Goal: Task Accomplishment & Management: Manage account settings

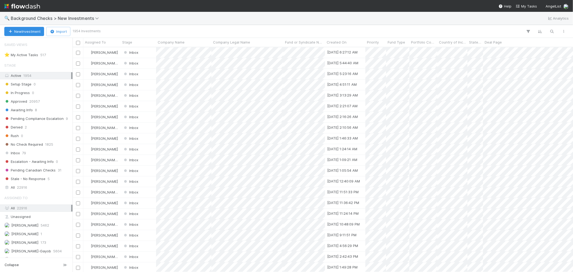
scroll to position [220, 496]
click at [18, 153] on span "Inbox" at bounding box center [12, 153] width 16 height 7
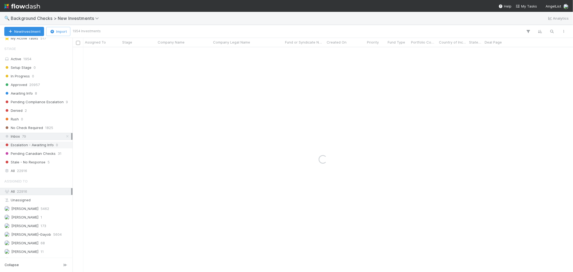
scroll to position [26, 0]
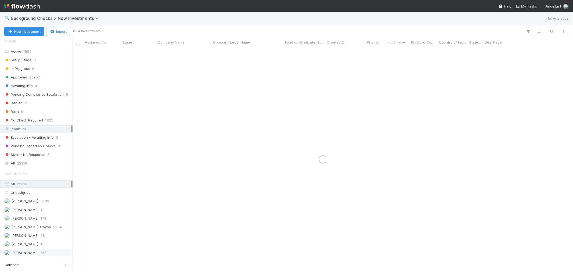
click at [41, 254] on span "6169" at bounding box center [45, 252] width 8 height 7
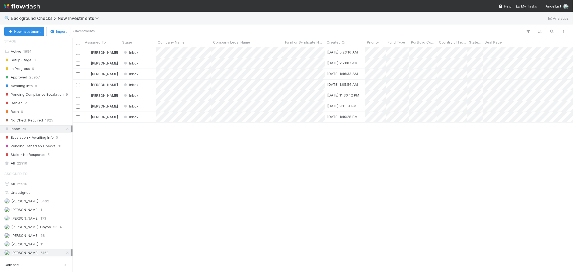
scroll to position [220, 496]
click at [184, 155] on div at bounding box center [286, 136] width 573 height 272
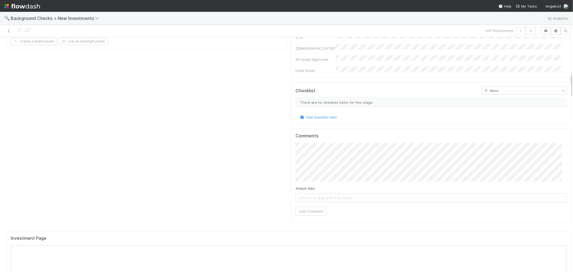
scroll to position [477, 0]
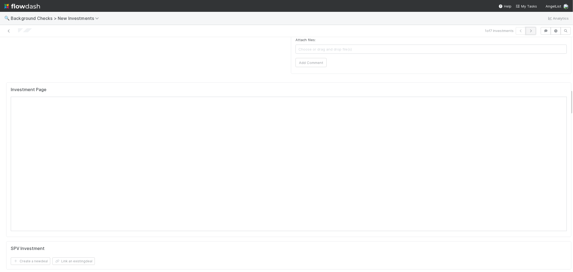
click at [528, 31] on icon "button" at bounding box center [530, 30] width 5 height 3
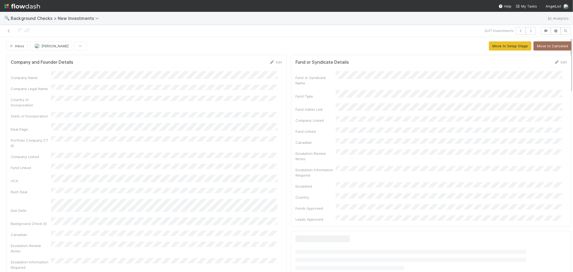
click at [23, 34] on div at bounding box center [136, 31] width 269 height 8
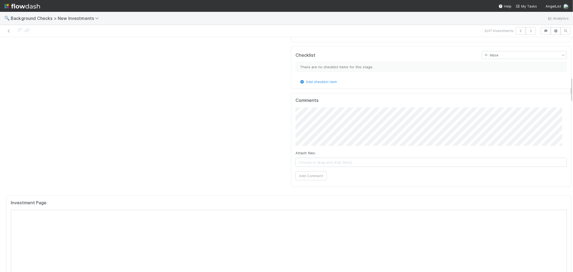
scroll to position [418, 0]
click at [528, 31] on icon "button" at bounding box center [530, 30] width 5 height 3
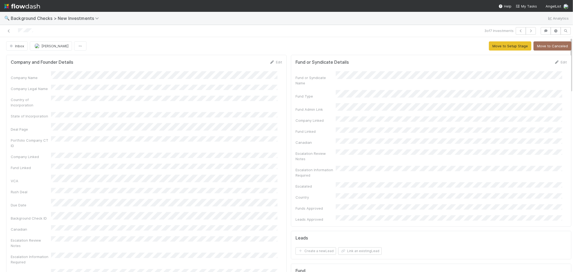
drag, startPoint x: 38, startPoint y: 31, endPoint x: 16, endPoint y: 32, distance: 21.5
click at [16, 32] on div at bounding box center [136, 31] width 269 height 8
click at [303, 183] on div "Escalated" at bounding box center [315, 185] width 40 height 5
click at [279, 174] on div "Company and Founder Details Edit Company Name Company Legal Name Country of Inc…" at bounding box center [146, 184] width 280 height 258
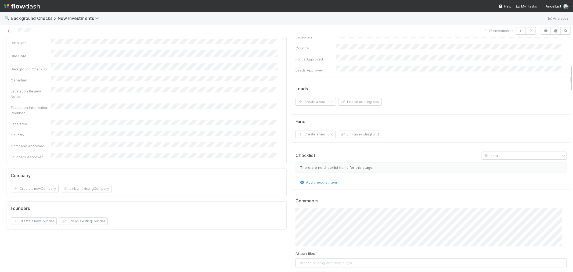
scroll to position [298, 0]
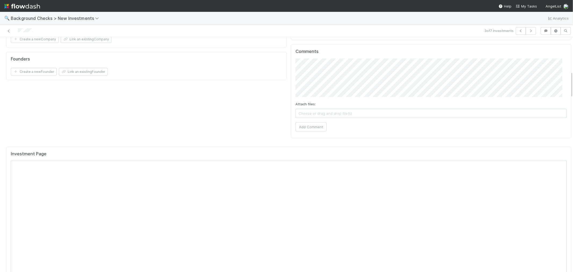
drag, startPoint x: 237, startPoint y: 92, endPoint x: 250, endPoint y: 100, distance: 15.3
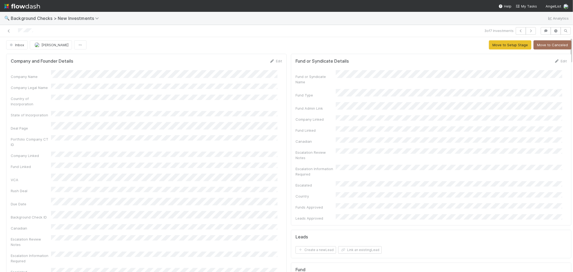
scroll to position [0, 0]
click at [269, 61] on icon at bounding box center [271, 61] width 5 height 3
click at [247, 66] on button "Save" at bounding box center [253, 63] width 15 height 9
click at [501, 47] on button "Move to Setup Stage" at bounding box center [510, 45] width 42 height 9
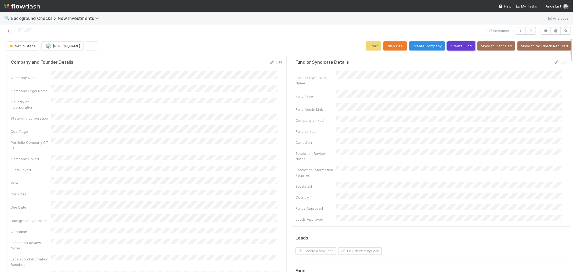
click at [447, 45] on button "Create Fund" at bounding box center [461, 45] width 28 height 9
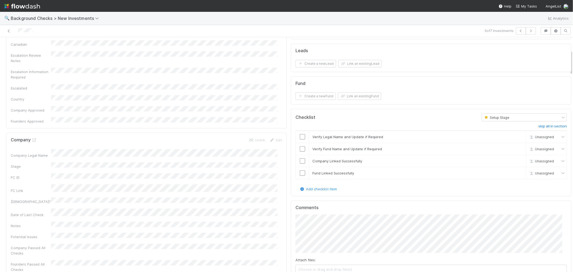
scroll to position [209, 0]
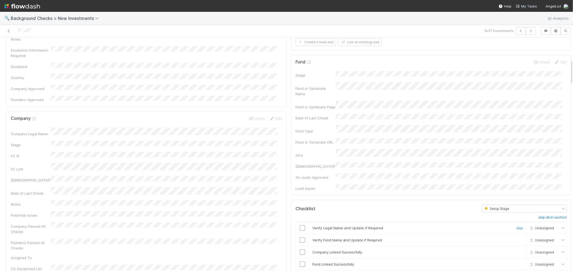
click at [300, 225] on input "checkbox" at bounding box center [302, 227] width 5 height 5
click at [300, 237] on input "checkbox" at bounding box center [302, 239] width 5 height 5
click at [300, 249] on input "checkbox" at bounding box center [302, 251] width 5 height 5
click at [300, 261] on input "checkbox" at bounding box center [302, 263] width 5 height 5
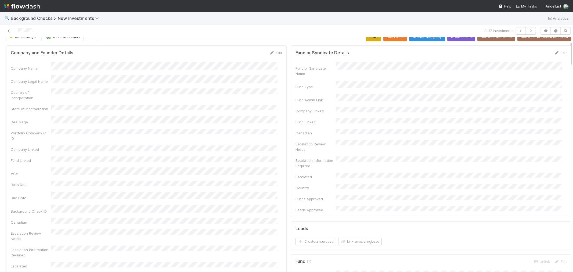
scroll to position [0, 0]
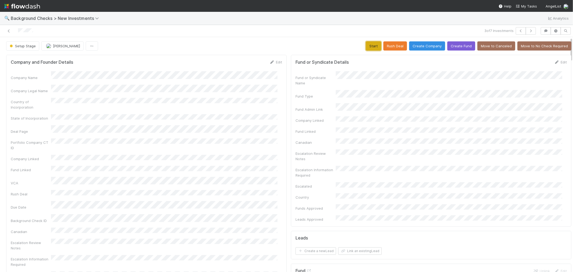
click at [366, 46] on button "Start" at bounding box center [373, 45] width 15 height 9
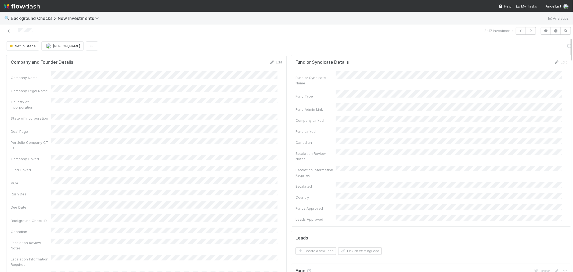
click at [259, 165] on div "Company Name Company Legal Name Country of Incorporation State of Incorporation…" at bounding box center [146, 191] width 271 height 240
drag, startPoint x: 547, startPoint y: 48, endPoint x: 523, endPoint y: 89, distance: 47.9
click at [549, 48] on link "Actions" at bounding box center [560, 45] width 22 height 9
click at [524, 110] on button "Link Lead" at bounding box center [542, 110] width 60 height 8
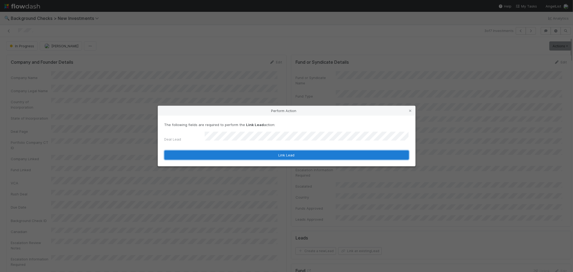
click at [321, 154] on button "Link Lead" at bounding box center [286, 154] width 244 height 9
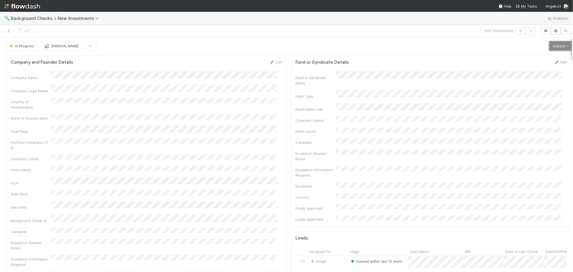
click at [549, 47] on link "Actions" at bounding box center [560, 45] width 22 height 9
click at [512, 57] on button "Finish" at bounding box center [542, 57] width 60 height 8
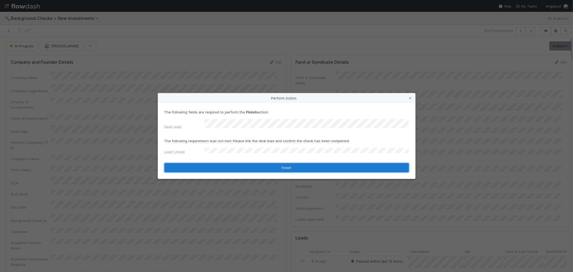
click at [224, 163] on button "Finish" at bounding box center [286, 167] width 244 height 9
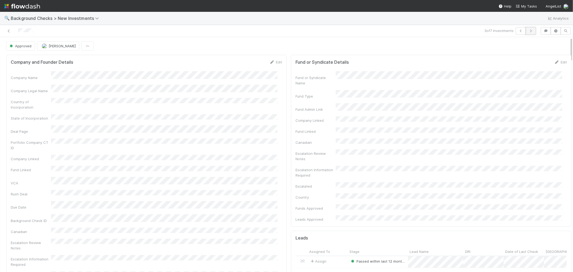
click at [528, 31] on icon "button" at bounding box center [530, 30] width 5 height 3
click at [17, 31] on div at bounding box center [136, 31] width 269 height 8
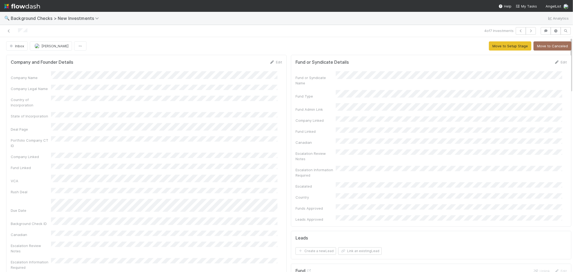
click at [17, 31] on div at bounding box center [136, 31] width 269 height 8
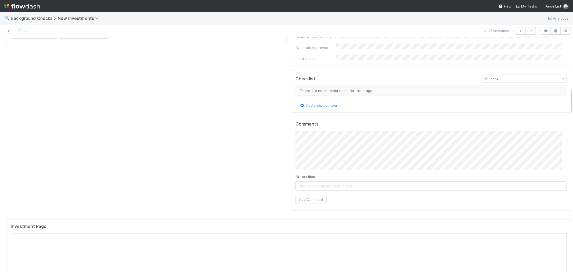
scroll to position [477, 0]
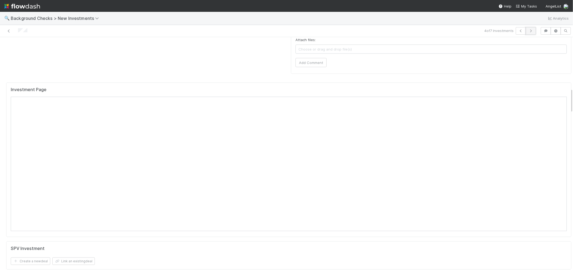
click at [528, 30] on icon "button" at bounding box center [530, 30] width 5 height 3
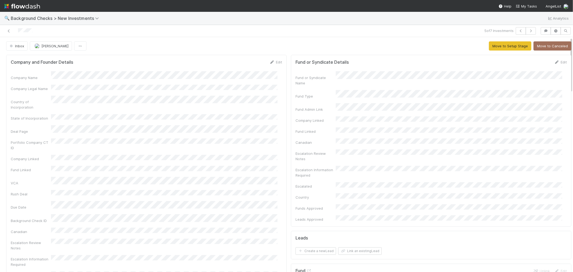
click at [279, 214] on div "Company and Founder Details Edit Company Name Company Legal Name Country of Inc…" at bounding box center [146, 185] width 280 height 261
click at [271, 61] on link "Edit" at bounding box center [275, 62] width 13 height 4
click at [251, 66] on button "Save" at bounding box center [253, 63] width 15 height 9
click at [492, 45] on button "Move to Setup Stage" at bounding box center [510, 45] width 42 height 9
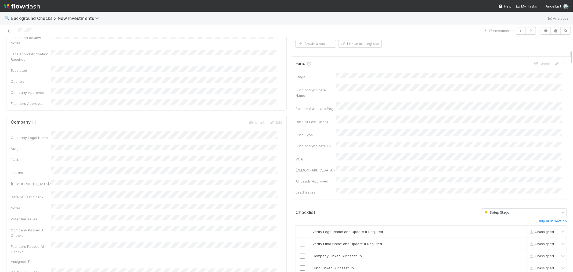
scroll to position [209, 0]
click at [300, 227] on input "checkbox" at bounding box center [302, 229] width 5 height 5
click at [300, 239] on input "checkbox" at bounding box center [302, 241] width 5 height 5
click at [300, 251] on input "checkbox" at bounding box center [302, 253] width 5 height 5
checkbox input "true"
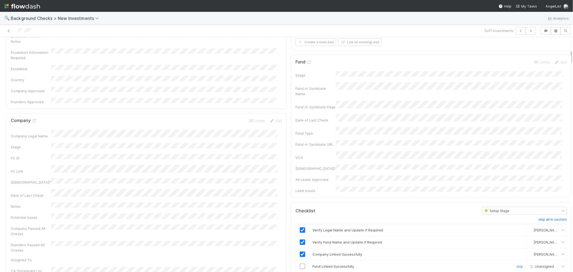
click at [300, 263] on input "checkbox" at bounding box center [302, 265] width 5 height 5
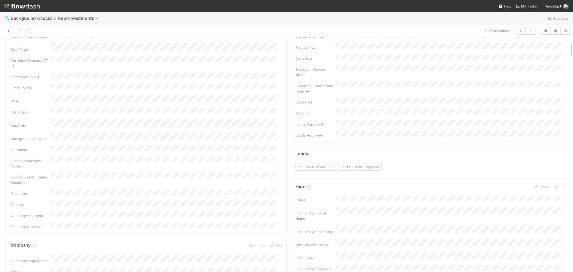
scroll to position [0, 0]
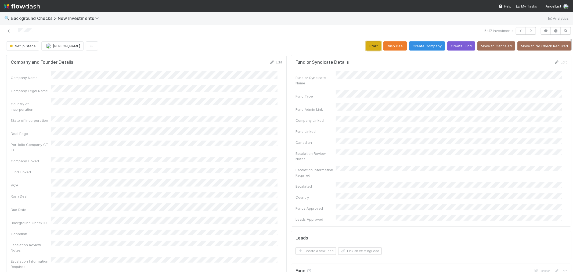
click at [366, 47] on button "Start" at bounding box center [373, 45] width 15 height 9
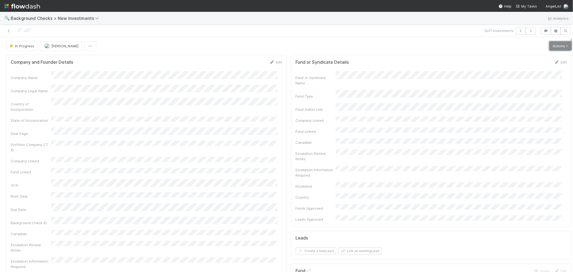
drag, startPoint x: 551, startPoint y: 48, endPoint x: 527, endPoint y: 107, distance: 64.1
click at [551, 48] on link "Actions" at bounding box center [560, 45] width 22 height 9
click at [527, 109] on button "Link Lead" at bounding box center [542, 110] width 60 height 8
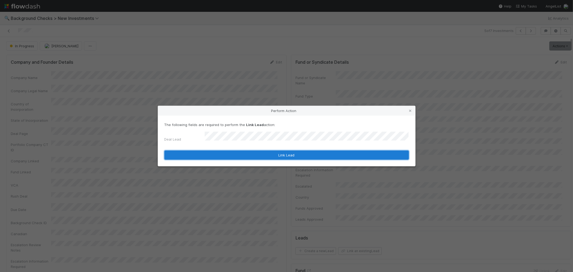
click at [312, 154] on button "Link Lead" at bounding box center [286, 154] width 244 height 9
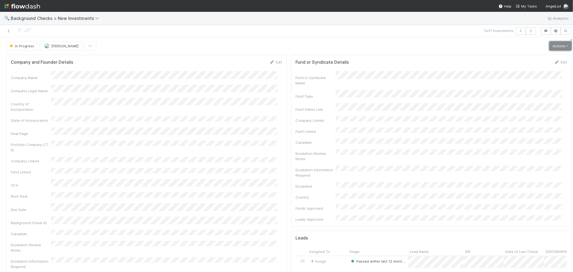
click at [549, 45] on link "Actions" at bounding box center [560, 45] width 22 height 9
click at [516, 57] on button "Finish" at bounding box center [542, 57] width 60 height 8
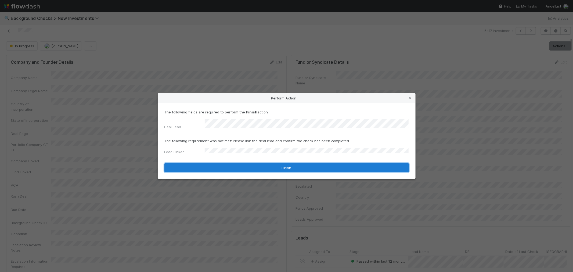
click at [214, 165] on button "Finish" at bounding box center [286, 167] width 244 height 9
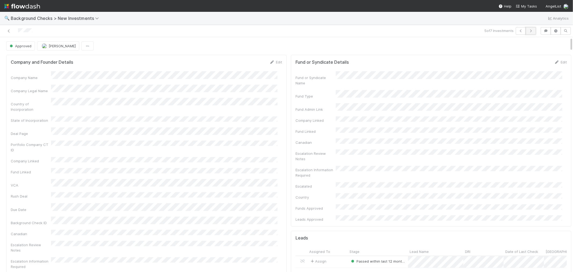
click at [528, 31] on icon "button" at bounding box center [530, 30] width 5 height 3
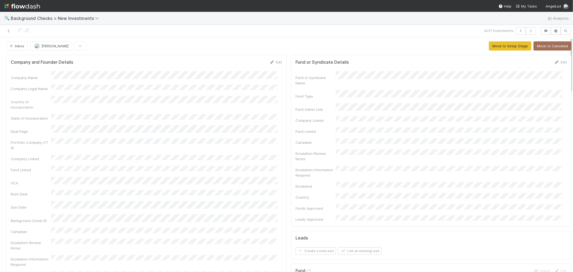
drag, startPoint x: 278, startPoint y: 143, endPoint x: 283, endPoint y: 144, distance: 4.8
click at [278, 143] on div "Company and Founder Details Edit Company Name Company Legal Name Country of Inc…" at bounding box center [146, 185] width 280 height 261
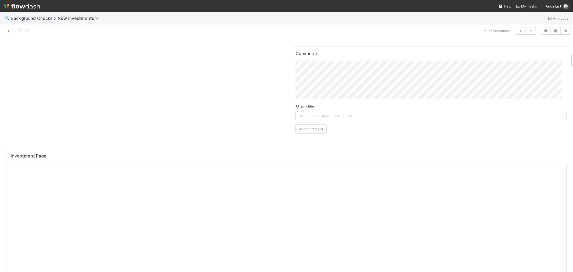
scroll to position [418, 0]
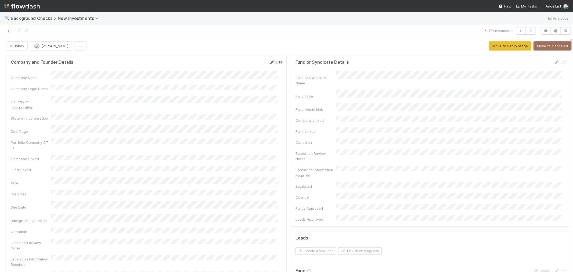
click at [275, 62] on link "Edit" at bounding box center [275, 62] width 13 height 4
click at [255, 66] on button "Save" at bounding box center [253, 63] width 15 height 9
click at [489, 46] on button "Move to Setup Stage" at bounding box center [510, 45] width 42 height 9
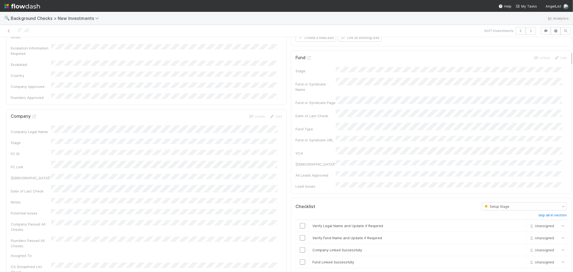
scroll to position [239, 0]
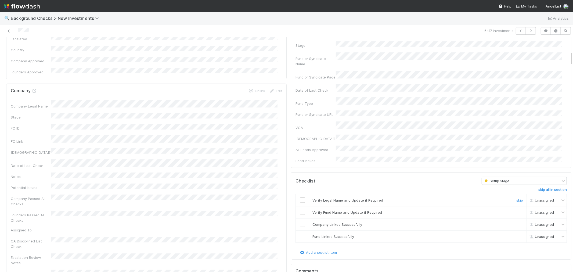
click at [300, 197] on input "checkbox" at bounding box center [302, 199] width 5 height 5
click at [300, 209] on input "checkbox" at bounding box center [302, 211] width 5 height 5
drag, startPoint x: 296, startPoint y: 192, endPoint x: 297, endPoint y: 196, distance: 4.8
click at [300, 222] on input "checkbox" at bounding box center [302, 224] width 5 height 5
click at [300, 234] on input "checkbox" at bounding box center [302, 236] width 5 height 5
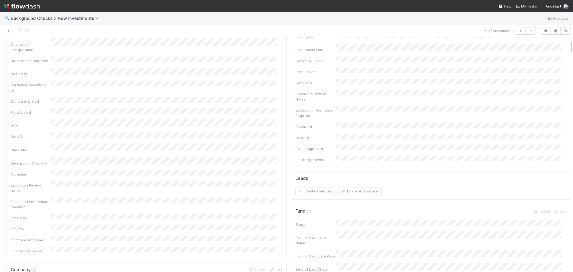
scroll to position [0, 0]
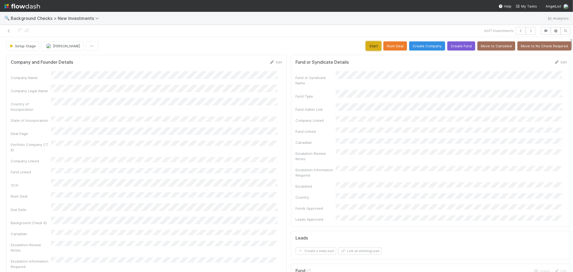
click at [369, 48] on button "Start" at bounding box center [373, 45] width 15 height 9
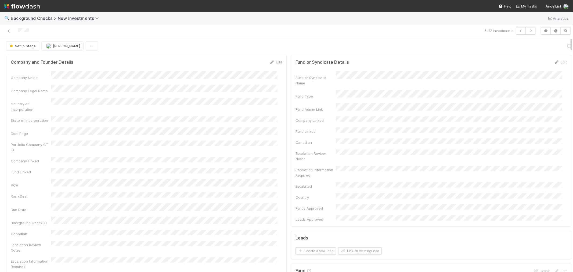
click at [276, 133] on div "Company Name Company Legal Name Country of Incorporation State of Incorporation…" at bounding box center [146, 192] width 271 height 242
click at [549, 47] on link "Actions" at bounding box center [560, 45] width 22 height 9
click at [514, 112] on button "Link Lead" at bounding box center [542, 110] width 60 height 8
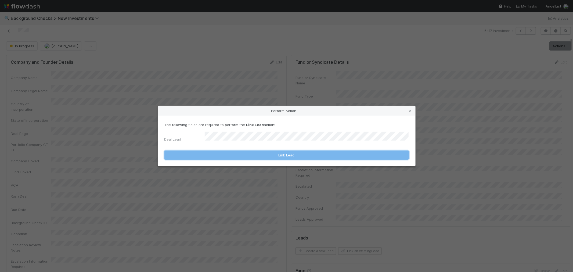
click at [319, 153] on button "Link Lead" at bounding box center [286, 154] width 244 height 9
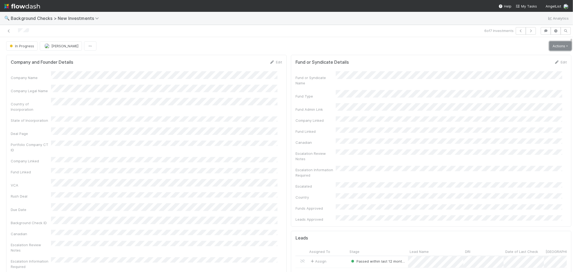
click at [549, 49] on link "Actions" at bounding box center [560, 45] width 22 height 9
click at [533, 59] on button "Finish" at bounding box center [542, 57] width 60 height 8
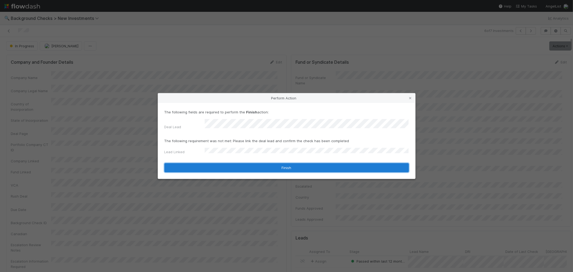
click at [213, 167] on button "Finish" at bounding box center [286, 167] width 244 height 9
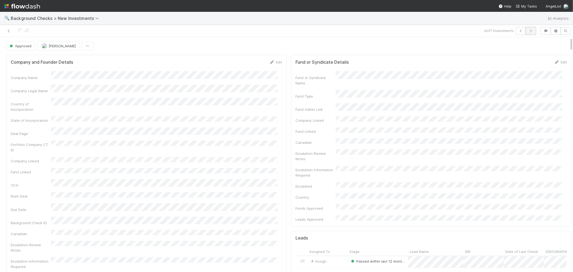
click at [528, 31] on icon "button" at bounding box center [530, 30] width 5 height 3
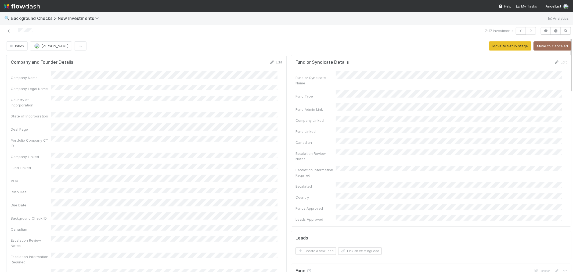
drag, startPoint x: 37, startPoint y: 31, endPoint x: 28, endPoint y: 33, distance: 8.5
click at [19, 34] on div at bounding box center [136, 31] width 269 height 8
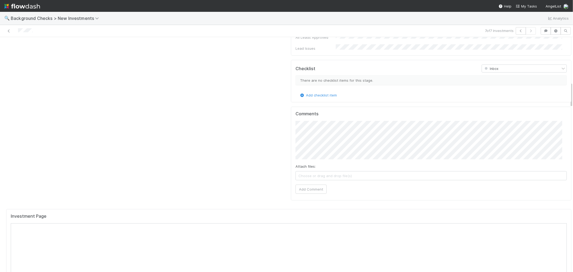
scroll to position [418, 0]
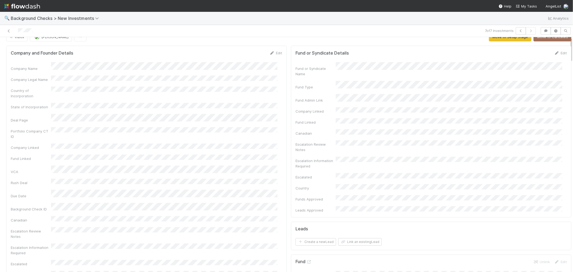
scroll to position [0, 0]
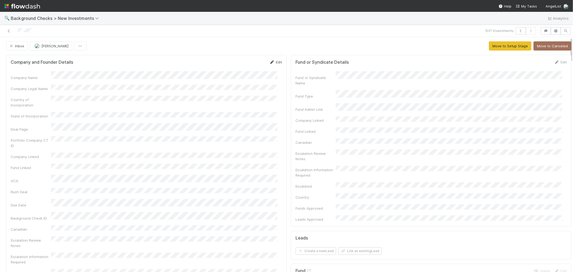
click at [276, 63] on link "Edit" at bounding box center [275, 62] width 13 height 4
click at [251, 68] on button "Save" at bounding box center [253, 63] width 15 height 9
click at [500, 45] on button "Move to Setup Stage" at bounding box center [510, 45] width 42 height 9
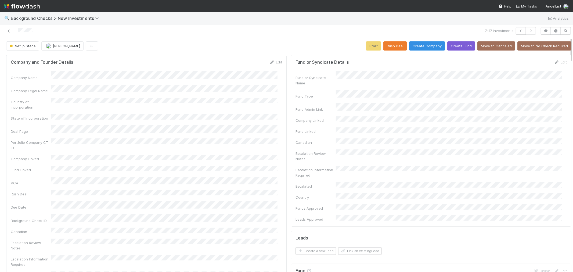
click at [240, 140] on div "Portfolio Company CT ID" at bounding box center [146, 144] width 271 height 12
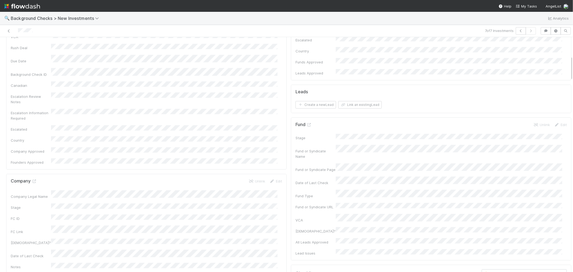
scroll to position [179, 0]
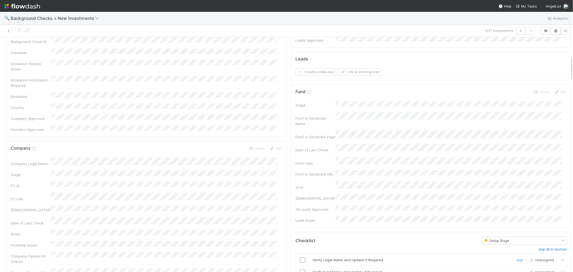
click at [300, 257] on input "checkbox" at bounding box center [302, 259] width 5 height 5
drag, startPoint x: 298, startPoint y: 229, endPoint x: 297, endPoint y: 240, distance: 11.3
click at [300, 269] on input "checkbox" at bounding box center [302, 271] width 5 height 5
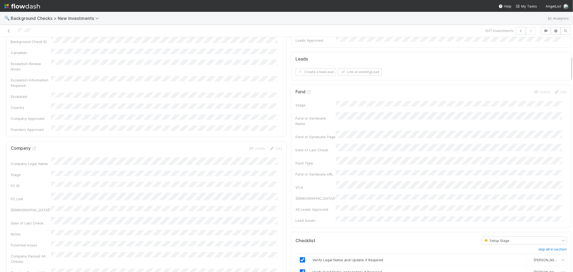
checkbox input "true"
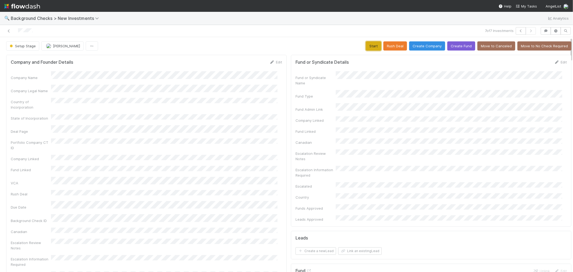
drag, startPoint x: 369, startPoint y: 48, endPoint x: 356, endPoint y: 53, distance: 13.9
click at [369, 48] on button "Start" at bounding box center [373, 45] width 15 height 9
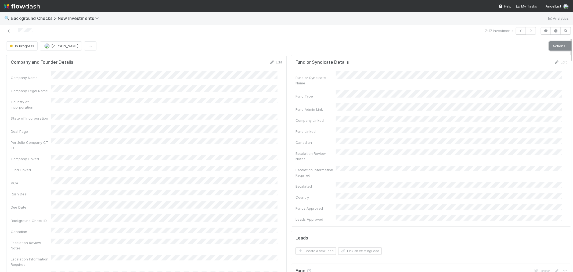
click at [553, 47] on link "Actions" at bounding box center [560, 45] width 22 height 9
click at [519, 111] on button "Link Lead" at bounding box center [542, 110] width 60 height 8
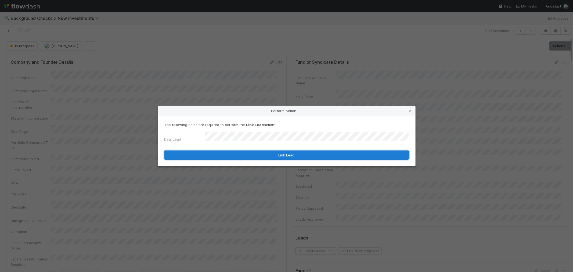
click at [311, 151] on button "Link Lead" at bounding box center [286, 154] width 244 height 9
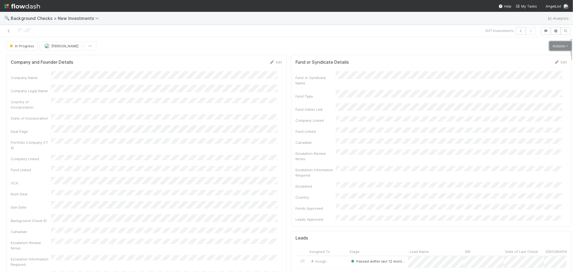
click at [549, 45] on link "Actions" at bounding box center [560, 45] width 22 height 9
click at [519, 58] on button "Finish" at bounding box center [542, 57] width 60 height 8
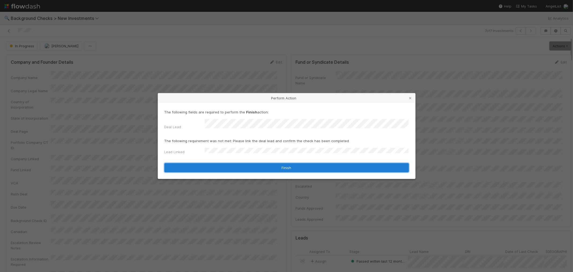
click at [212, 163] on button "Finish" at bounding box center [286, 167] width 244 height 9
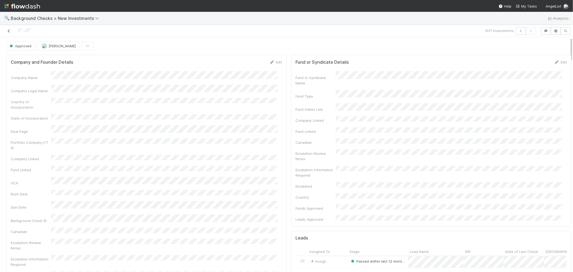
click at [9, 30] on icon at bounding box center [8, 30] width 5 height 3
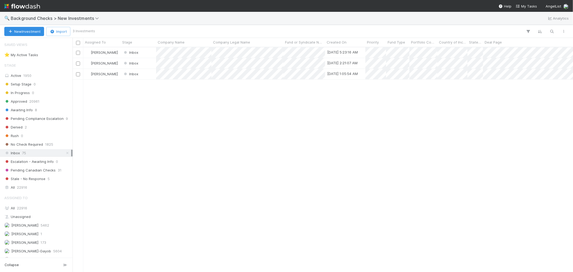
scroll to position [220, 496]
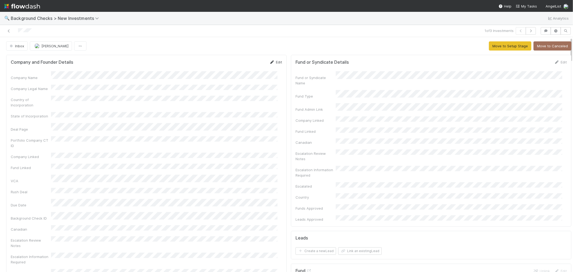
click at [269, 63] on icon at bounding box center [271, 61] width 5 height 3
click at [252, 64] on button "Save" at bounding box center [253, 63] width 15 height 9
click at [500, 46] on button "Move to Setup Stage" at bounding box center [510, 45] width 42 height 9
click at [269, 139] on div "Portfolio Company CT ID" at bounding box center [146, 144] width 271 height 12
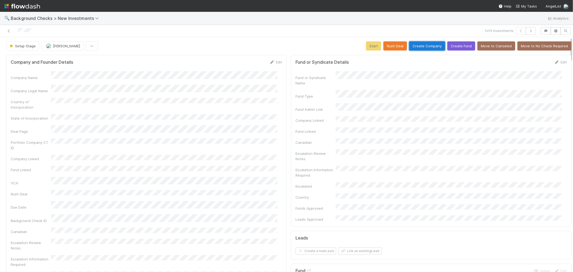
click at [414, 47] on button "Create Company" at bounding box center [427, 45] width 36 height 9
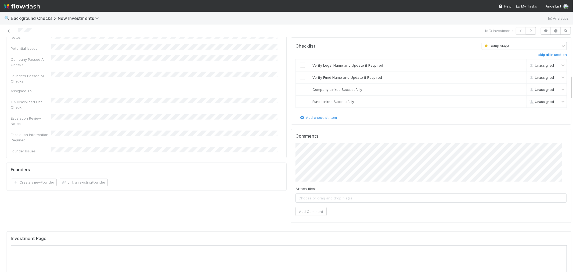
scroll to position [313, 0]
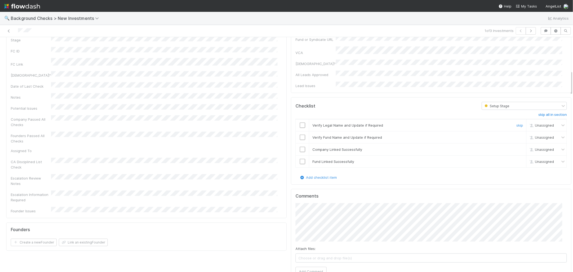
click at [300, 122] on input "checkbox" at bounding box center [302, 124] width 5 height 5
click at [300, 135] on input "checkbox" at bounding box center [302, 137] width 5 height 5
click at [300, 147] on input "checkbox" at bounding box center [302, 149] width 5 height 5
click at [300, 159] on input "checkbox" at bounding box center [302, 161] width 5 height 5
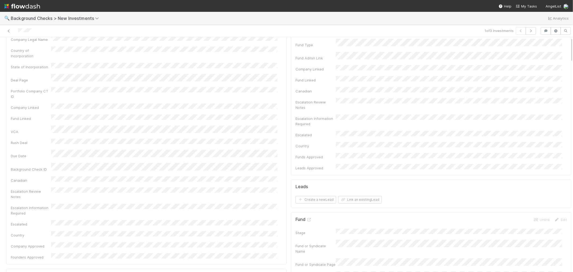
scroll to position [0, 0]
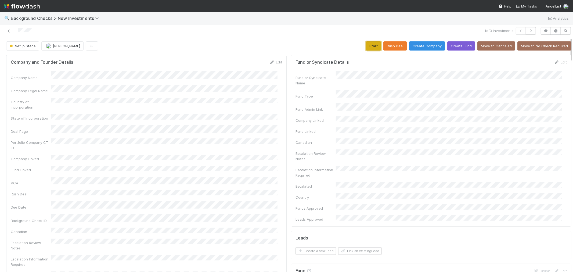
click at [369, 46] on button "Start" at bounding box center [373, 45] width 15 height 9
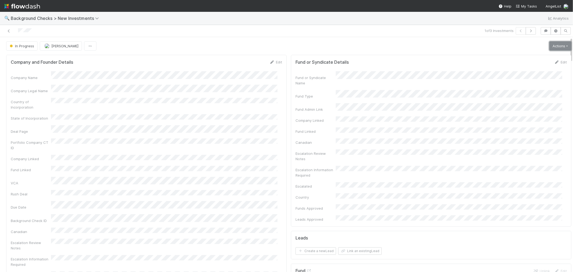
click at [549, 46] on link "Actions" at bounding box center [560, 45] width 22 height 9
click at [515, 111] on button "Link Lead" at bounding box center [542, 110] width 60 height 8
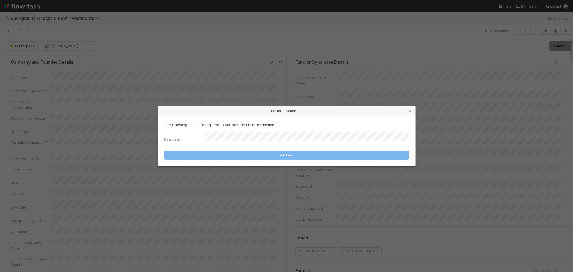
click at [277, 143] on form "The following fields are required to perform the Link Lead action: Deal Lead Li…" at bounding box center [286, 141] width 244 height 38
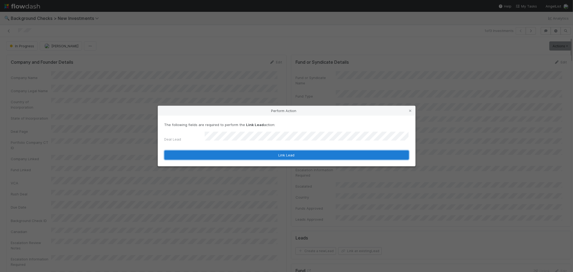
click at [273, 154] on button "Link Lead" at bounding box center [286, 154] width 244 height 9
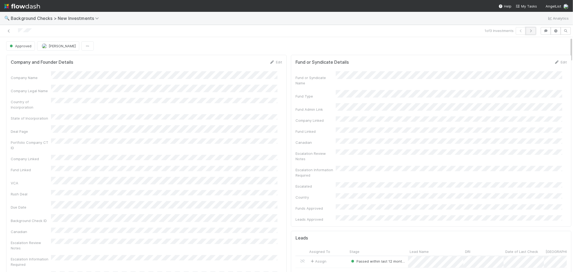
click at [531, 31] on button "button" at bounding box center [531, 31] width 10 height 8
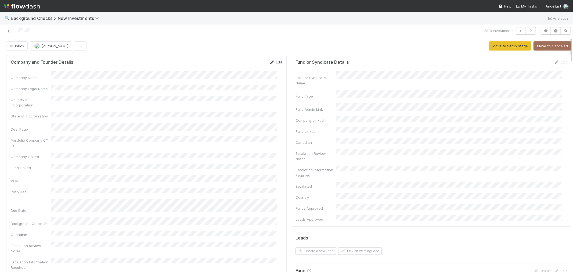
click at [273, 62] on link "Edit" at bounding box center [275, 62] width 13 height 4
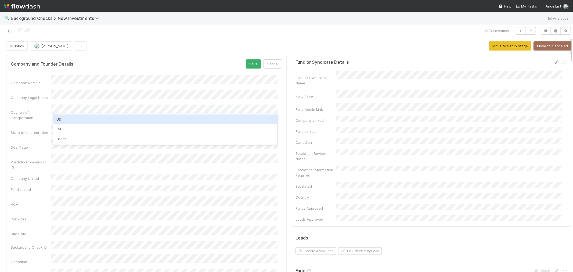
click at [40, 114] on div "Country of Incorporation" at bounding box center [31, 115] width 40 height 11
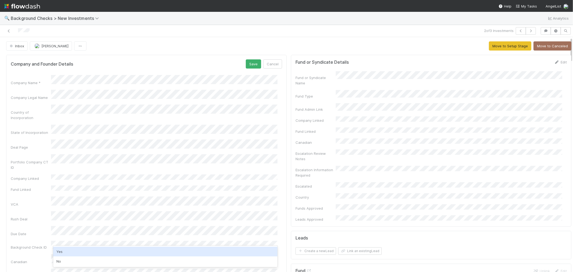
click at [68, 251] on div "Yes" at bounding box center [165, 252] width 224 height 10
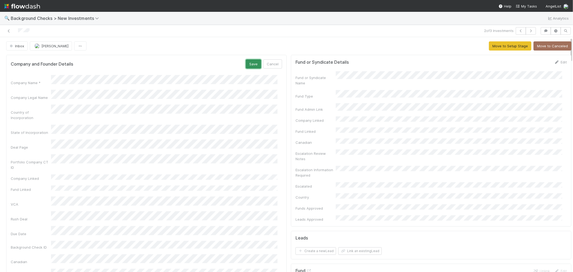
click at [250, 63] on button "Save" at bounding box center [253, 63] width 15 height 9
click at [489, 46] on button "Move to Setup Stage" at bounding box center [510, 45] width 42 height 9
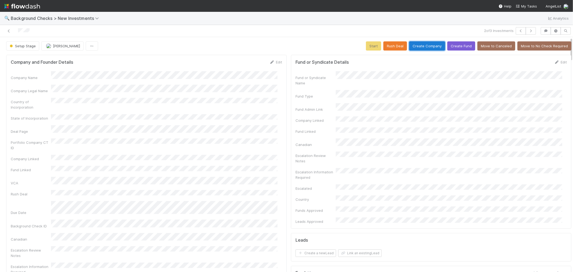
click at [430, 45] on button "Create Company" at bounding box center [427, 45] width 36 height 9
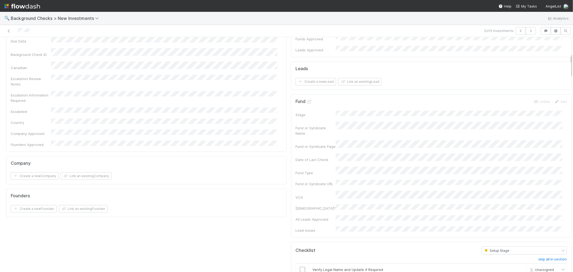
scroll to position [179, 0]
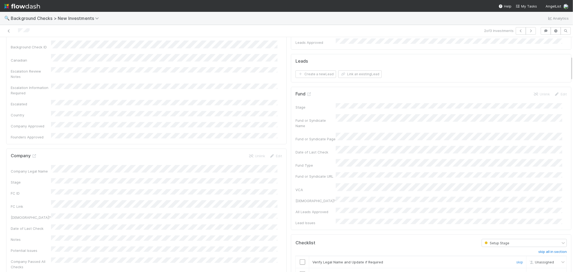
click at [300, 259] on input "checkbox" at bounding box center [302, 261] width 5 height 5
click at [300, 271] on input "checkbox" at bounding box center [302, 273] width 5 height 5
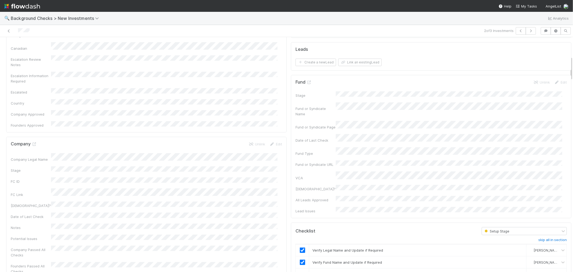
scroll to position [209, 0]
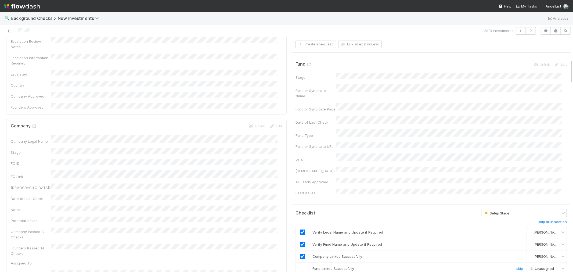
click at [300, 266] on input "checkbox" at bounding box center [302, 268] width 5 height 5
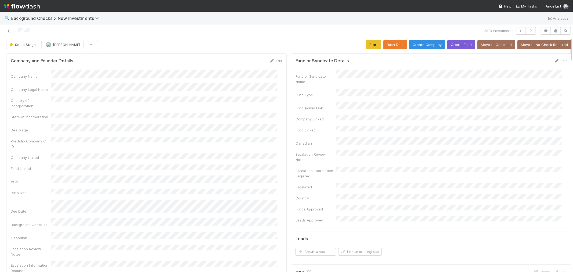
scroll to position [0, 0]
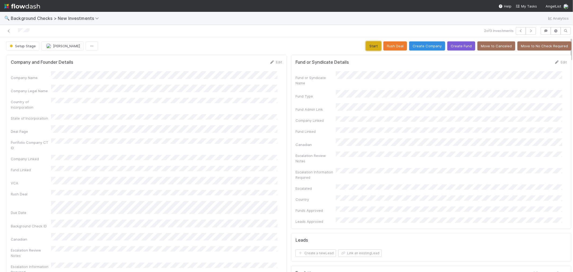
click at [366, 46] on button "Start" at bounding box center [373, 45] width 15 height 9
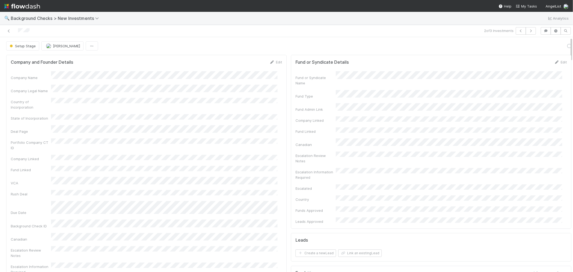
click at [277, 107] on div "Company and Founder Details Edit Company Name Company Legal Name Country of Inc…" at bounding box center [146, 189] width 280 height 268
click at [549, 45] on link "Actions" at bounding box center [560, 45] width 22 height 9
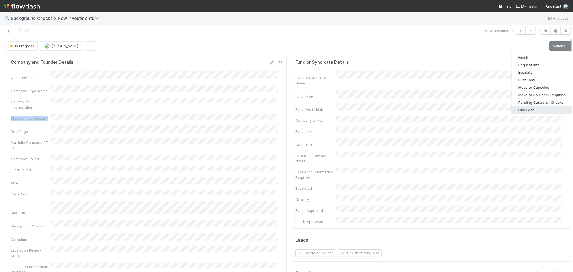
click at [518, 109] on button "Link Lead" at bounding box center [542, 110] width 60 height 8
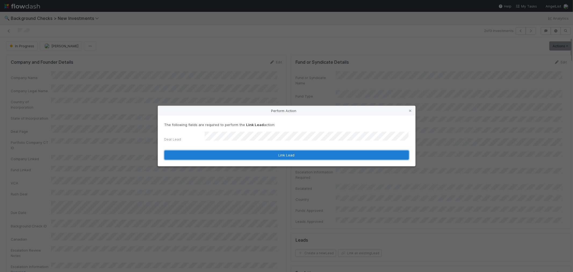
click at [318, 154] on button "Link Lead" at bounding box center [286, 154] width 244 height 9
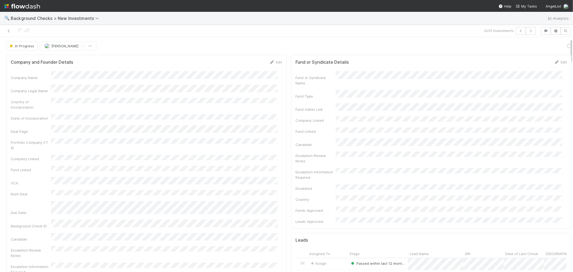
scroll to position [89, 0]
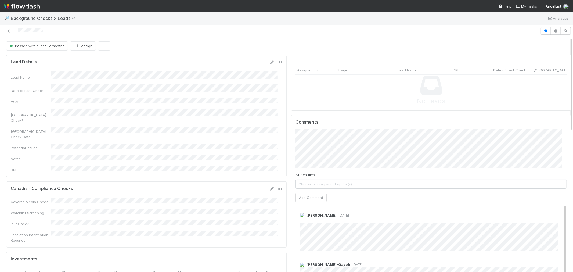
scroll to position [105, 262]
click at [310, 201] on button "Add Comment" at bounding box center [310, 197] width 31 height 9
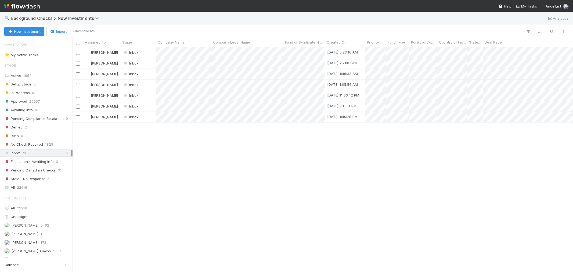
scroll to position [220, 496]
drag, startPoint x: 25, startPoint y: 188, endPoint x: 6, endPoint y: 192, distance: 19.2
click at [25, 188] on span "22916" at bounding box center [22, 187] width 10 height 7
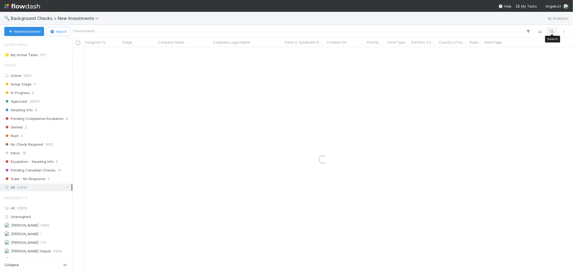
click at [376, 31] on icon "button" at bounding box center [551, 31] width 5 height 5
click at [20, 208] on span "22916" at bounding box center [22, 208] width 10 height 4
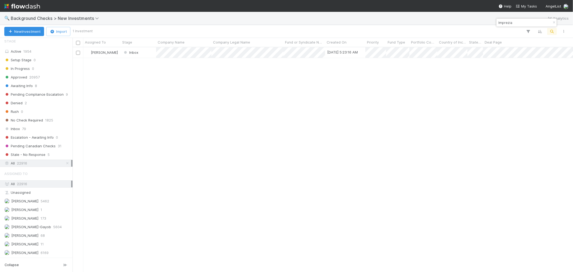
scroll to position [220, 496]
drag, startPoint x: 349, startPoint y: 145, endPoint x: 442, endPoint y: 82, distance: 112.5
click at [350, 143] on div "Roselyn de Villa Inbox 8/15/25, 5:23:16 AM 0 1 1 0 0 8/15/25, 5:23:18 AM 0 0 0" at bounding box center [323, 159] width 500 height 224
click at [376, 22] on input "Imprezia" at bounding box center [524, 22] width 54 height 6
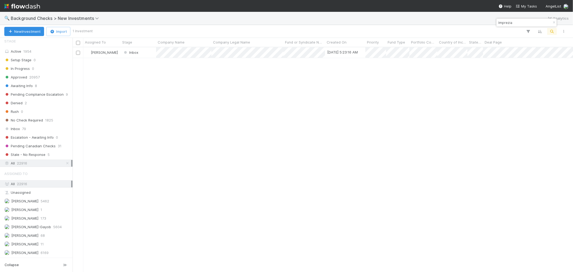
paste input "Sticker"
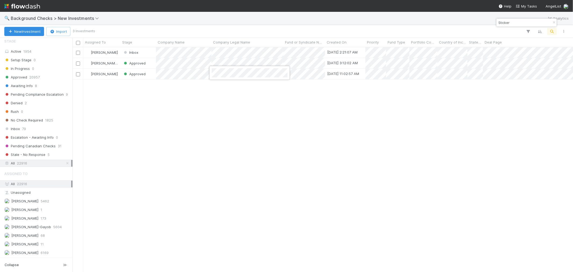
click at [230, 128] on div at bounding box center [286, 136] width 573 height 272
click at [376, 23] on input "Sticker" at bounding box center [524, 22] width 54 height 6
paste input "GetASAP"
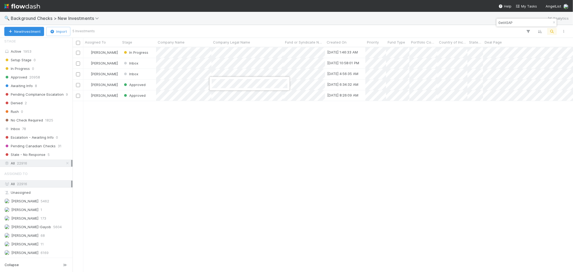
click at [259, 184] on div at bounding box center [286, 136] width 573 height 272
click at [376, 21] on input "GetASAP" at bounding box center [524, 22] width 54 height 6
paste input "Neovi"
type input "Neovi"
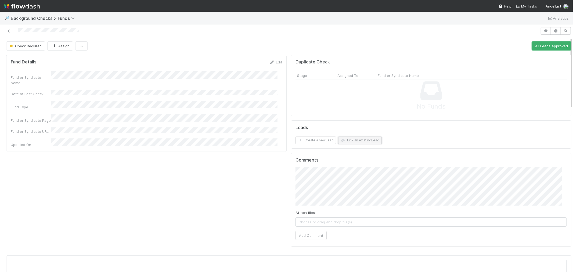
click at [355, 138] on button "Link an existing Lead" at bounding box center [360, 140] width 44 height 8
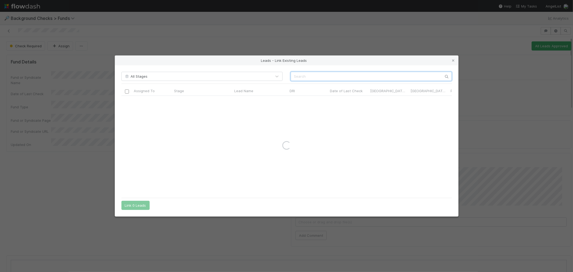
click at [340, 75] on input "text" at bounding box center [371, 76] width 161 height 9
paste input "Nate Matherson"
type input "Nate Matherson"
click at [127, 101] on input "checkbox" at bounding box center [127, 101] width 4 height 4
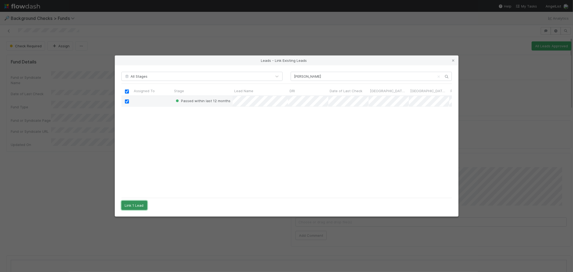
click at [141, 206] on button "Link 1 Lead" at bounding box center [134, 205] width 26 height 9
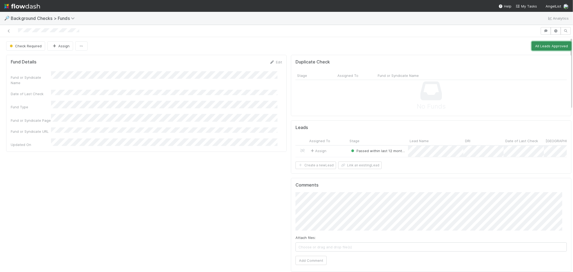
click at [551, 48] on button "All Leads Approved" at bounding box center [552, 45] width 40 height 9
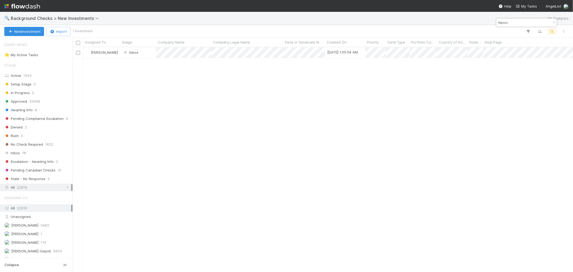
scroll to position [220, 496]
click at [504, 20] on input "Neovi" at bounding box center [524, 22] width 54 height 6
drag, startPoint x: 471, startPoint y: 143, endPoint x: 472, endPoint y: 140, distance: 3.4
click at [471, 142] on div "[PERSON_NAME] Inbox [DATE] 1:05:54 AM 0 1 1 0 0 [DATE] 1:05:58 AM 0 0 0" at bounding box center [323, 159] width 500 height 224
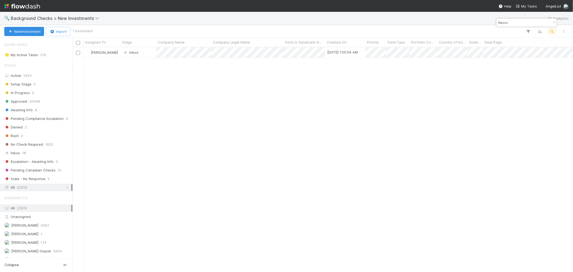
click at [498, 21] on input "Neovi" at bounding box center [524, 22] width 54 height 6
click at [498, 22] on input "Neovi" at bounding box center [524, 22] width 54 height 6
paste input "Reevo"
drag, startPoint x: 211, startPoint y: 114, endPoint x: 17, endPoint y: 6, distance: 222.6
click at [210, 114] on div at bounding box center [286, 136] width 573 height 272
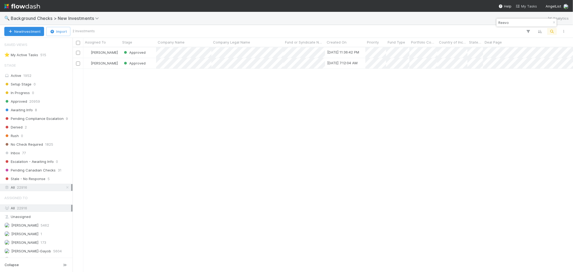
click at [304, 170] on div "Roselyn de Villa Approved 8/14/25, 11:36:42 PM 1 1 0 1 0 8/15/25, 7:00:17 AM 0 …" at bounding box center [323, 159] width 500 height 224
click at [504, 24] on input "Reevo" at bounding box center [524, 22] width 54 height 6
paste input "EliseAI"
drag, startPoint x: 352, startPoint y: 143, endPoint x: 377, endPoint y: 130, distance: 28.1
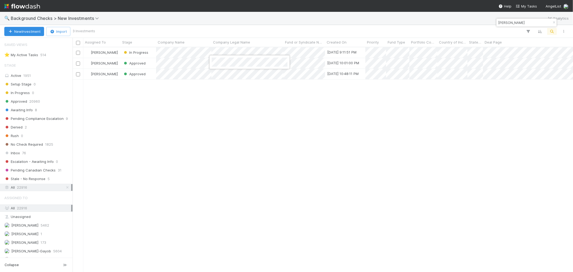
click at [353, 142] on div at bounding box center [286, 136] width 573 height 272
click at [503, 23] on input "Elise" at bounding box center [524, 22] width 54 height 6
paste input "Mainflow"
type input "Mainflow"
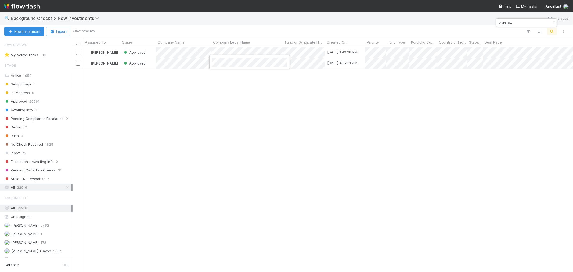
click at [355, 185] on div at bounding box center [286, 136] width 573 height 272
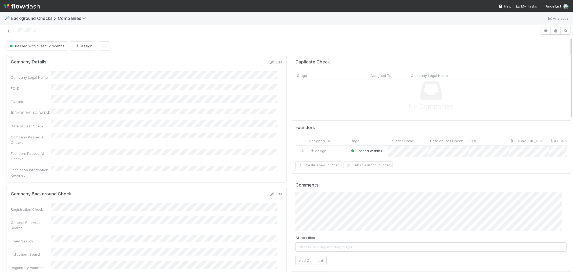
drag, startPoint x: 40, startPoint y: 31, endPoint x: 17, endPoint y: 31, distance: 22.6
click at [17, 31] on div at bounding box center [270, 31] width 536 height 8
click at [306, 265] on button "Add Comment" at bounding box center [310, 260] width 31 height 9
click at [328, 169] on button "Create a new Founder" at bounding box center [318, 165] width 46 height 8
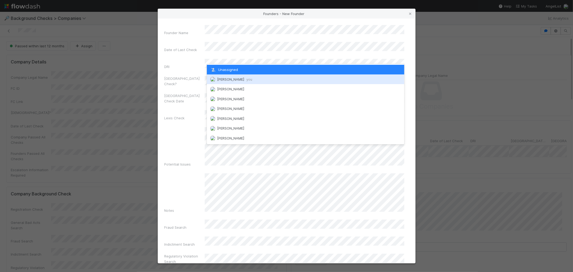
click at [227, 78] on span "Roselyn de Villa you" at bounding box center [234, 79] width 35 height 4
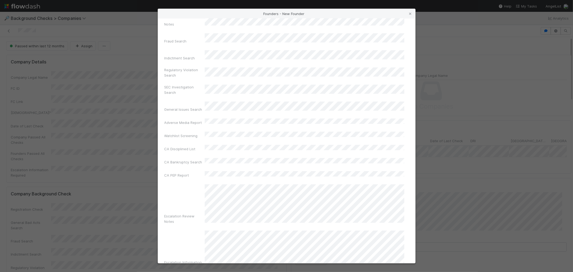
scroll to position [190, 0]
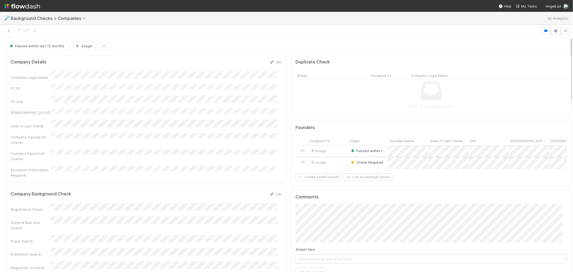
click at [338, 163] on div "Assign" at bounding box center [328, 163] width 40 height 12
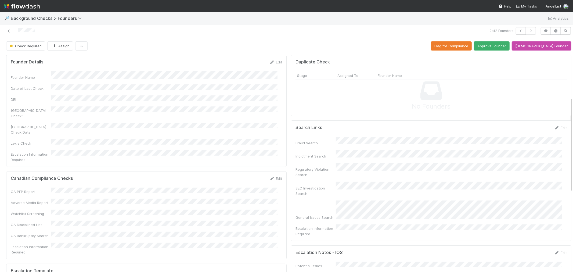
scroll to position [179, 0]
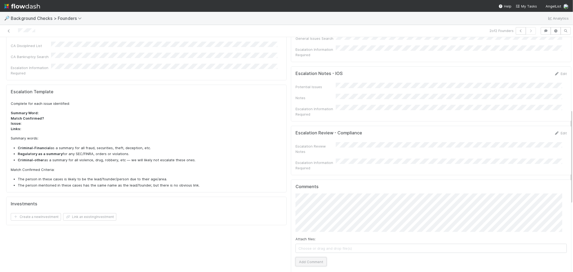
click at [311, 257] on button "Add Comment" at bounding box center [310, 261] width 31 height 9
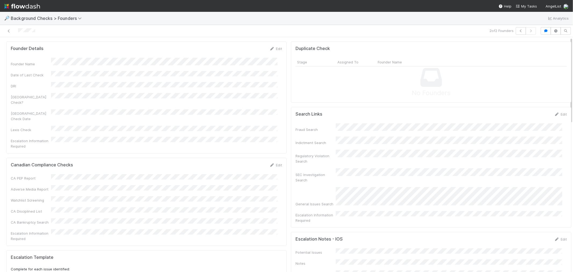
scroll to position [0, 0]
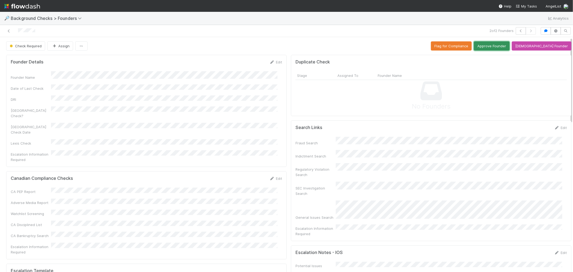
click at [492, 48] on button "Approve Founder" at bounding box center [492, 45] width 36 height 9
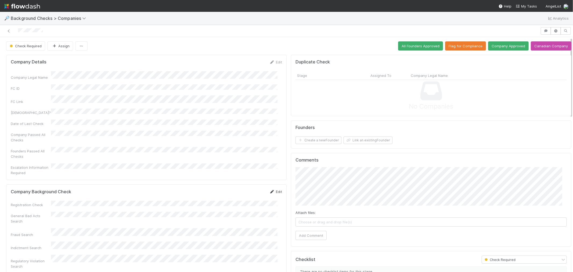
click at [273, 189] on link "Edit" at bounding box center [275, 191] width 13 height 4
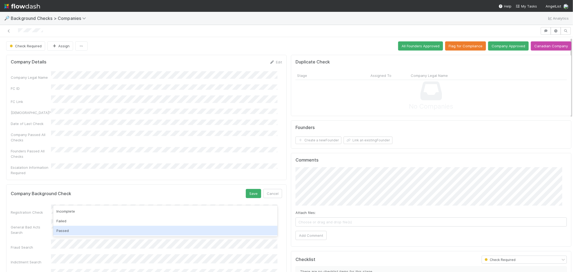
click at [75, 232] on div "Passed" at bounding box center [165, 231] width 224 height 10
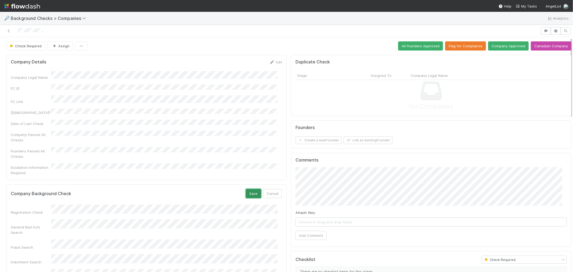
click at [246, 189] on button "Save" at bounding box center [253, 193] width 15 height 9
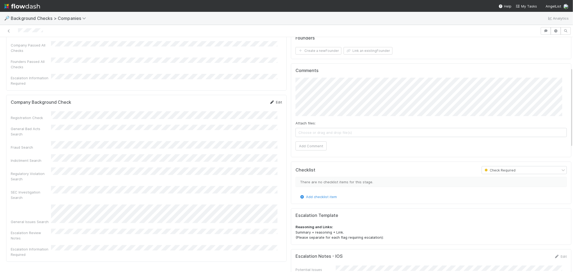
click at [275, 100] on link "Edit" at bounding box center [275, 102] width 13 height 4
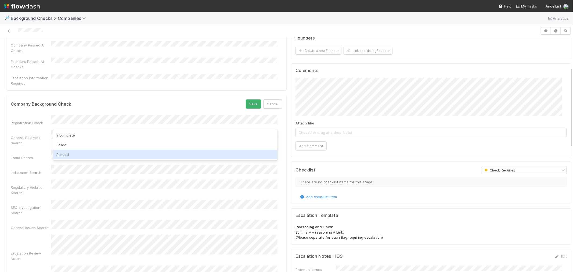
click at [62, 156] on div "Passed" at bounding box center [165, 155] width 224 height 10
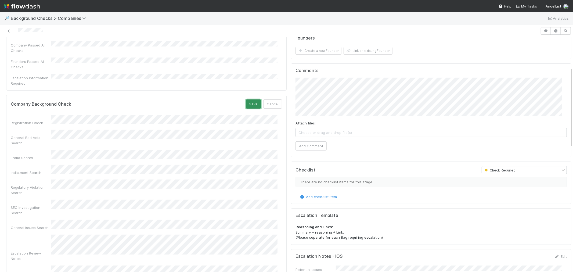
click at [253, 99] on button "Save" at bounding box center [253, 103] width 15 height 9
click at [313, 145] on button "Add Comment" at bounding box center [310, 145] width 31 height 9
click at [312, 51] on button "Create a new Founder" at bounding box center [318, 51] width 46 height 8
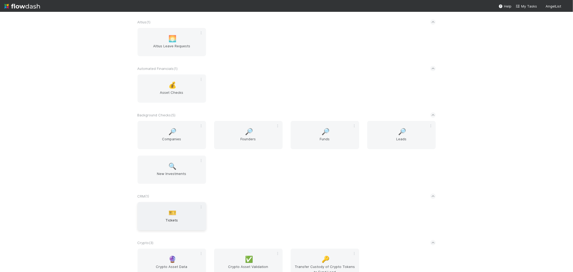
scroll to position [119, 0]
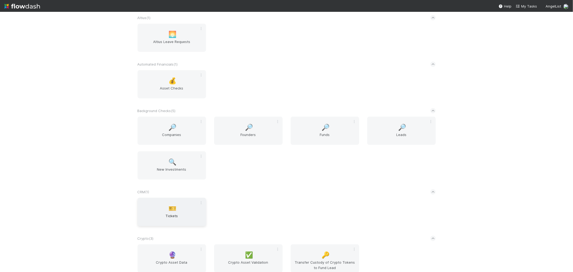
click at [182, 207] on div "🎫 Tickets" at bounding box center [172, 212] width 68 height 28
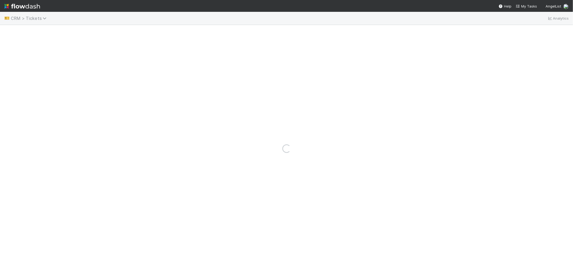
click at [32, 17] on span "CRM > Tickets" at bounding box center [30, 18] width 38 height 5
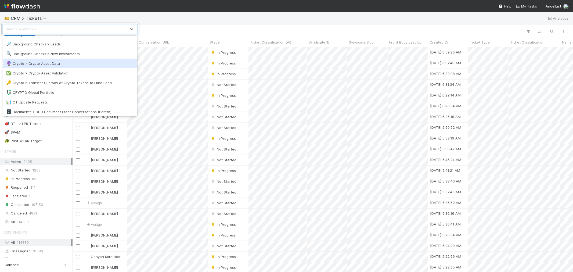
scroll to position [60, 0]
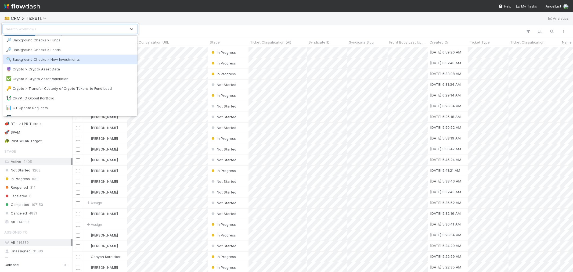
click at [69, 61] on div "🔍 Background Checks > New Investments" at bounding box center [70, 59] width 128 height 5
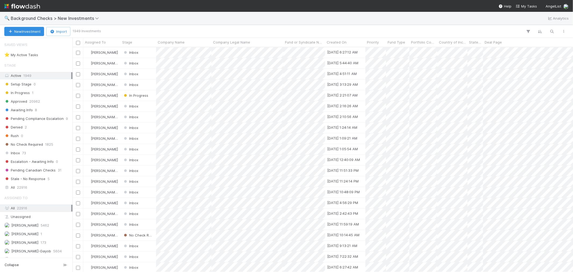
scroll to position [220, 496]
click at [34, 95] on div "In Progress 1" at bounding box center [37, 92] width 67 height 7
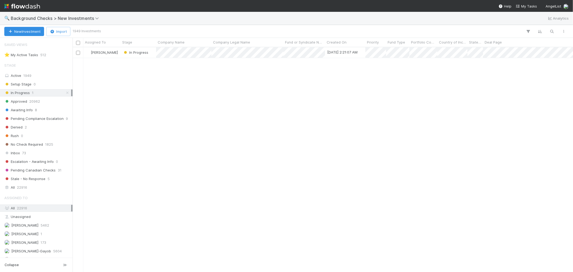
scroll to position [220, 496]
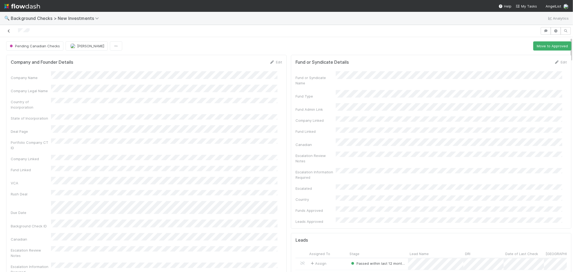
click at [8, 32] on icon at bounding box center [8, 30] width 5 height 3
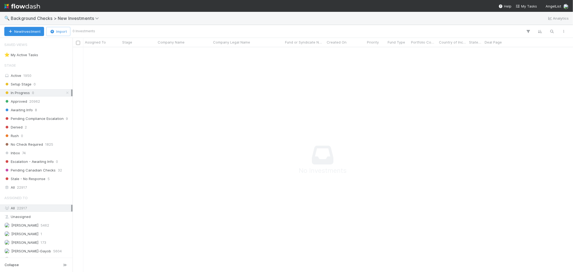
scroll to position [215, 492]
click at [29, 151] on div "Inbox 74" at bounding box center [37, 153] width 67 height 7
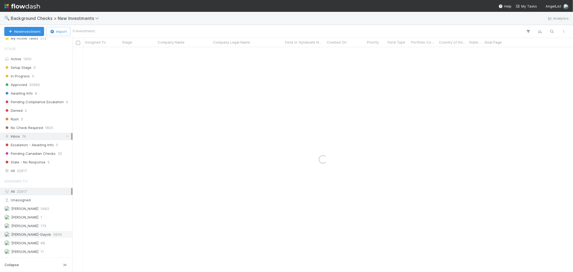
scroll to position [26, 0]
click at [26, 251] on span "[PERSON_NAME]" at bounding box center [24, 252] width 27 height 4
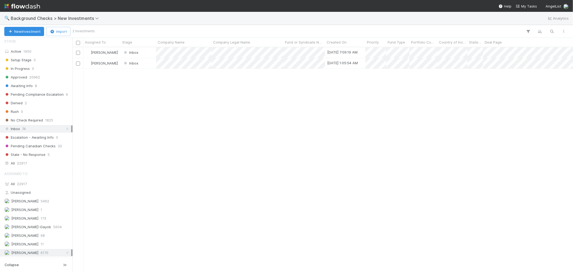
scroll to position [220, 496]
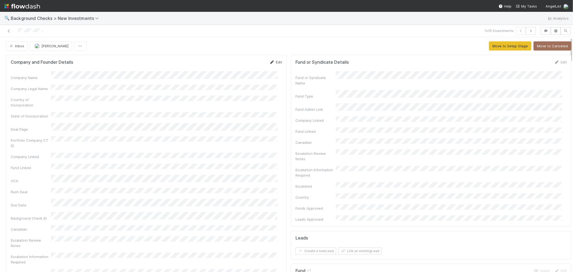
click at [276, 62] on link "Edit" at bounding box center [275, 62] width 13 height 4
click at [248, 68] on button "Save" at bounding box center [253, 63] width 15 height 9
click at [491, 48] on button "Move to Setup Stage" at bounding box center [510, 45] width 42 height 9
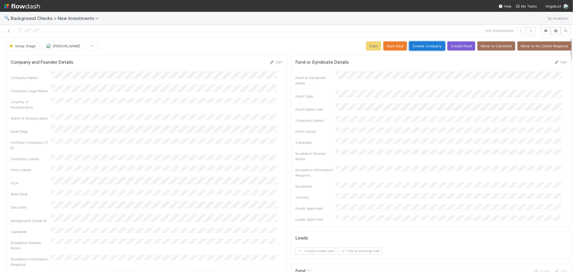
click at [425, 46] on button "Create Company" at bounding box center [427, 45] width 36 height 9
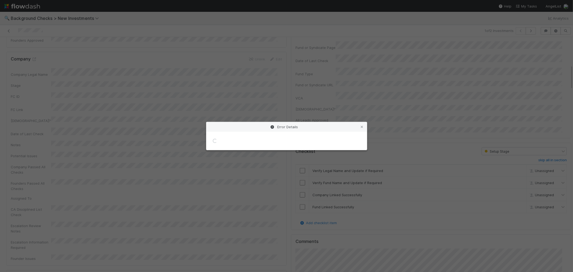
scroll to position [269, 0]
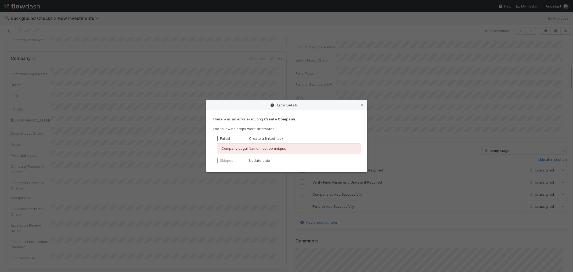
drag, startPoint x: 361, startPoint y: 105, endPoint x: 354, endPoint y: 107, distance: 7.4
click at [361, 105] on icon at bounding box center [361, 104] width 5 height 3
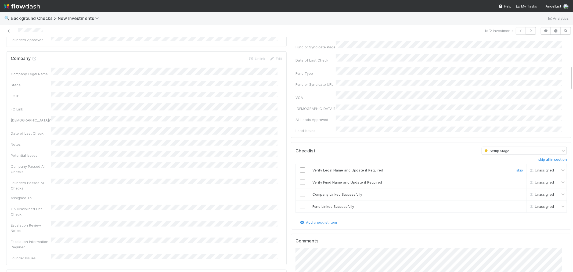
click at [300, 167] on input "checkbox" at bounding box center [302, 169] width 5 height 5
click at [300, 179] on input "checkbox" at bounding box center [302, 181] width 5 height 5
click at [300, 192] on input "checkbox" at bounding box center [302, 194] width 5 height 5
click at [300, 204] on input "checkbox" at bounding box center [302, 206] width 5 height 5
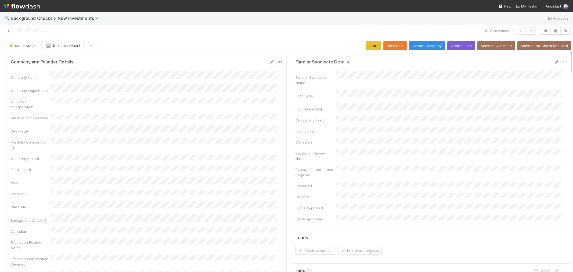
scroll to position [0, 0]
click at [368, 46] on button "Start" at bounding box center [373, 45] width 15 height 9
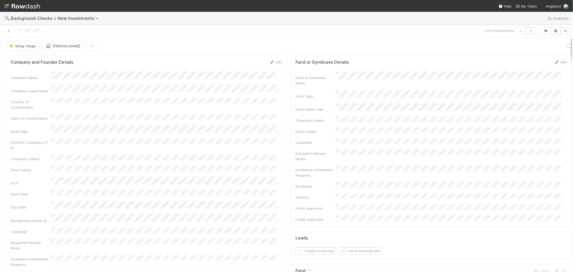
click at [240, 157] on div "Company Name Company Legal Name Country of Incorporation State of Incorporation…" at bounding box center [146, 191] width 271 height 240
click at [549, 49] on link "Actions" at bounding box center [560, 45] width 22 height 9
click at [526, 107] on button "Link Lead" at bounding box center [542, 110] width 60 height 8
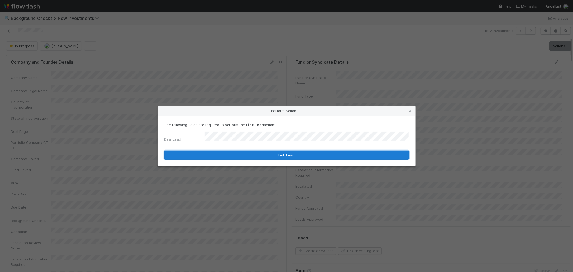
click at [339, 153] on button "Link Lead" at bounding box center [286, 154] width 244 height 9
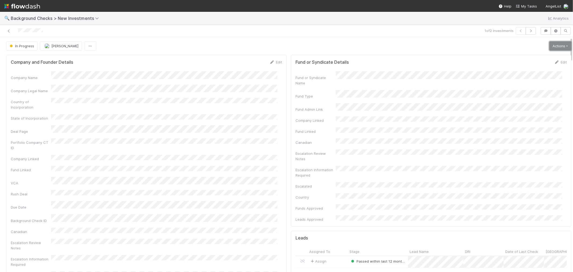
click at [550, 49] on link "Actions" at bounding box center [560, 45] width 22 height 9
click at [535, 57] on button "Finish" at bounding box center [542, 57] width 60 height 8
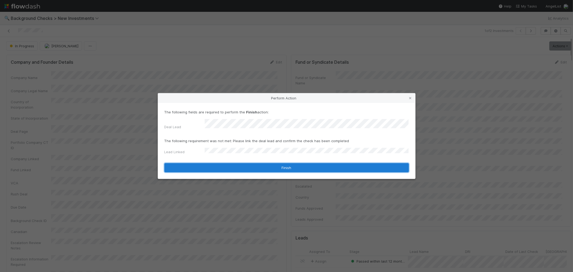
click at [211, 163] on button "Finish" at bounding box center [286, 167] width 244 height 9
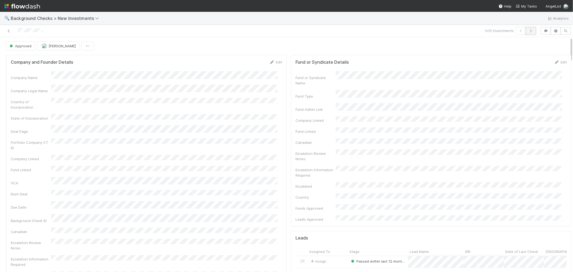
click at [528, 30] on icon "button" at bounding box center [530, 30] width 5 height 3
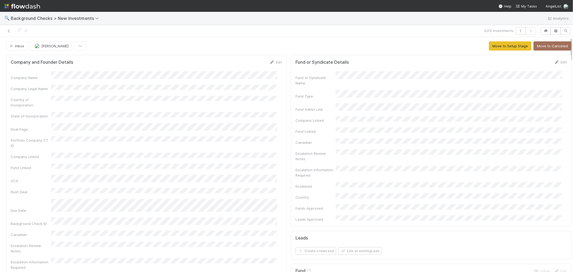
drag, startPoint x: 36, startPoint y: 31, endPoint x: 0, endPoint y: 32, distance: 36.3
click at [0, 32] on div "2 of 2 Investments" at bounding box center [286, 31] width 573 height 12
click at [274, 63] on link "Edit" at bounding box center [275, 62] width 13 height 4
click at [249, 63] on button "Save" at bounding box center [253, 63] width 15 height 9
click at [494, 48] on button "Move to Setup Stage" at bounding box center [510, 45] width 42 height 9
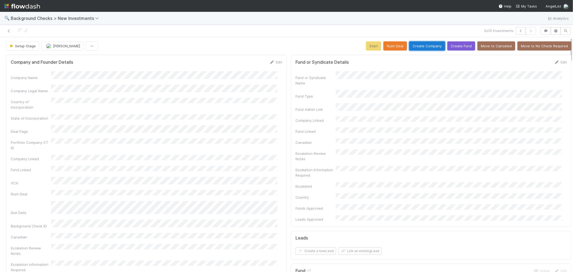
click at [426, 50] on button "Create Company" at bounding box center [427, 45] width 36 height 9
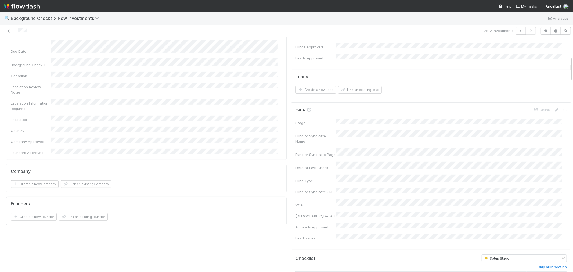
scroll to position [209, 0]
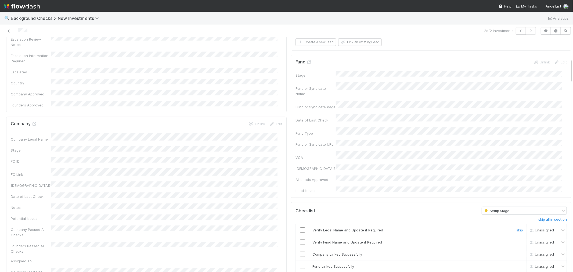
click at [300, 227] on input "checkbox" at bounding box center [302, 229] width 5 height 5
click at [300, 239] on input "checkbox" at bounding box center [302, 241] width 5 height 5
click at [300, 251] on input "checkbox" at bounding box center [302, 253] width 5 height 5
click at [300, 263] on input "checkbox" at bounding box center [302, 265] width 5 height 5
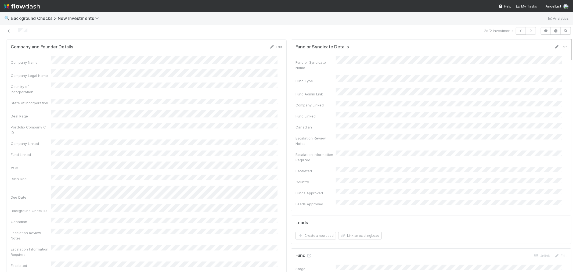
scroll to position [0, 0]
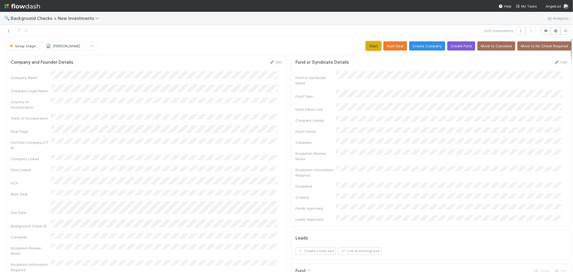
drag, startPoint x: 371, startPoint y: 48, endPoint x: 286, endPoint y: 66, distance: 87.0
click at [371, 48] on button "Start" at bounding box center [373, 45] width 15 height 9
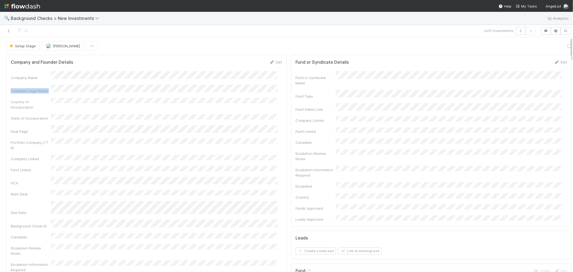
click at [249, 81] on div "Company Name Company Legal Name Country of Incorporation State of Incorporation…" at bounding box center [146, 193] width 271 height 245
click at [549, 50] on link "Actions" at bounding box center [560, 45] width 22 height 9
click at [532, 110] on button "Link Lead" at bounding box center [542, 110] width 60 height 8
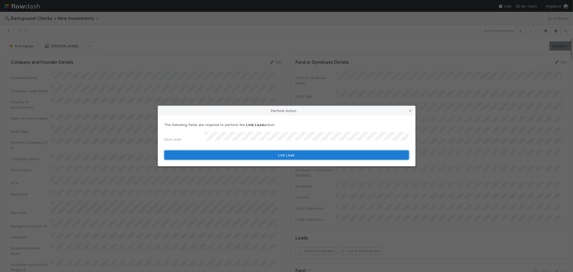
click at [285, 151] on button "Link Lead" at bounding box center [286, 154] width 244 height 9
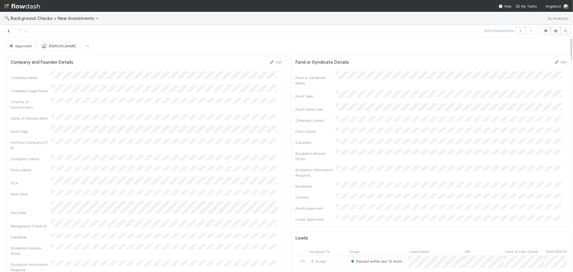
click at [9, 31] on icon at bounding box center [8, 30] width 5 height 3
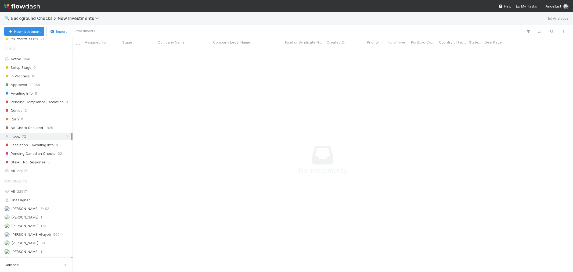
scroll to position [26, 0]
click at [48, 237] on div "Michael Capilitan 68" at bounding box center [37, 235] width 67 height 7
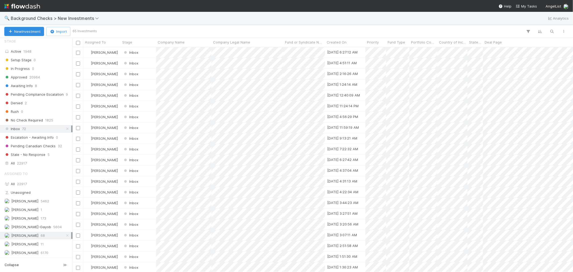
scroll to position [220, 496]
click at [85, 20] on span "Background Checks > New Investments" at bounding box center [56, 18] width 91 height 5
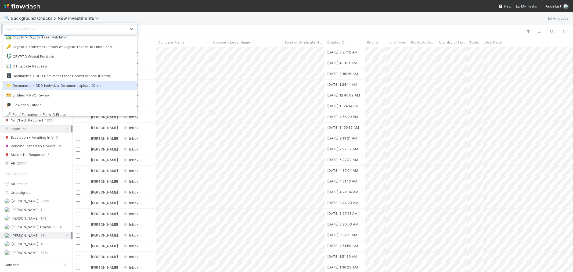
scroll to position [119, 0]
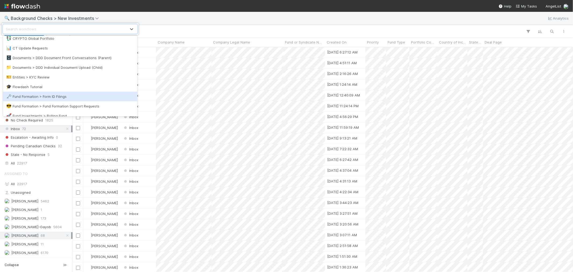
click at [73, 97] on div "🗝️ Fund Formation > Form ID Filings" at bounding box center [70, 96] width 128 height 5
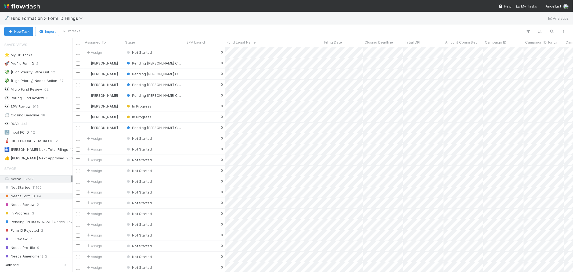
scroll to position [30, 0]
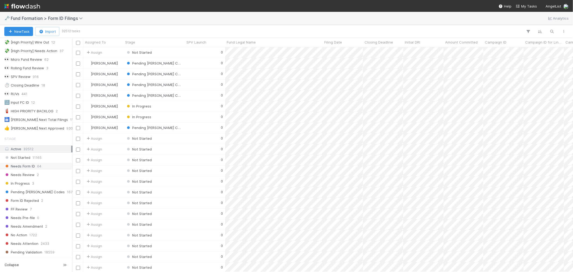
click at [42, 167] on div "Needs Form ID 64" at bounding box center [37, 166] width 67 height 7
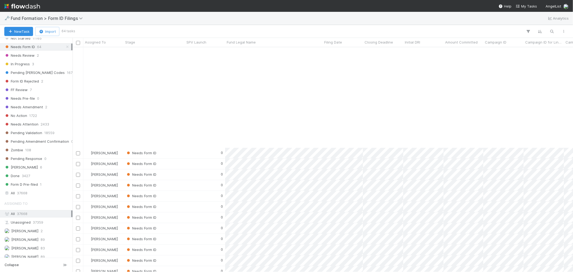
scroll to position [328, 0]
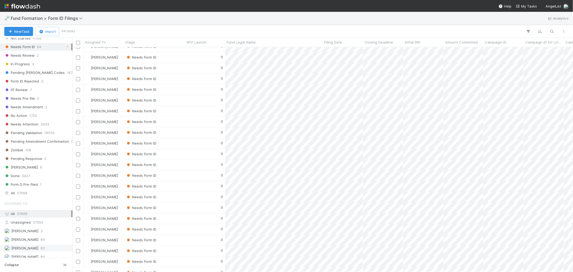
click at [22, 248] on span "Meg Castanare" at bounding box center [24, 248] width 27 height 4
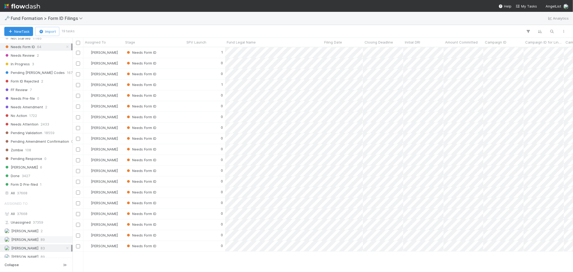
scroll to position [220, 496]
click at [24, 241] on span "Febbie Cervantes" at bounding box center [24, 239] width 27 height 4
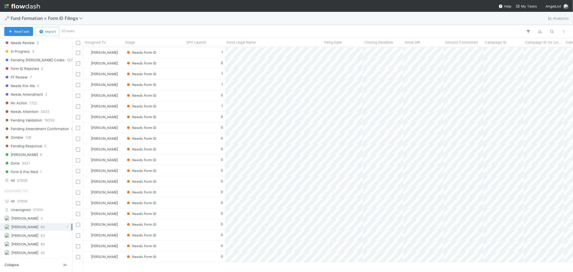
scroll to position [220, 496]
click at [26, 245] on span "Raven Jacinto" at bounding box center [24, 244] width 27 height 4
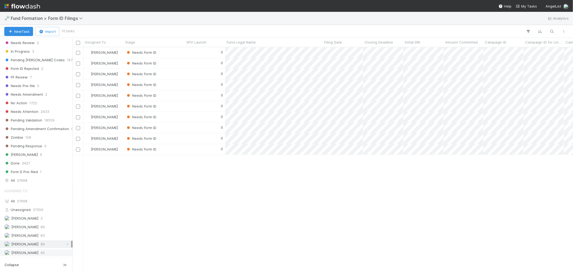
scroll to position [220, 496]
click at [26, 252] on span "[PERSON_NAME]" at bounding box center [24, 252] width 27 height 4
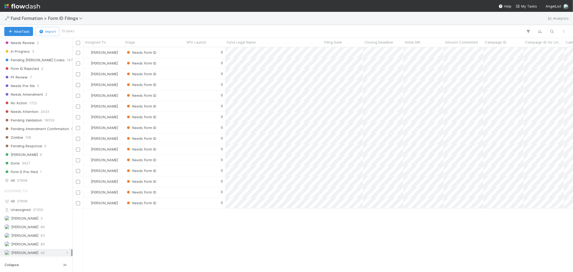
scroll to position [220, 496]
click at [57, 17] on span "Fund Formation > Form ID Filings" at bounding box center [48, 18] width 75 height 5
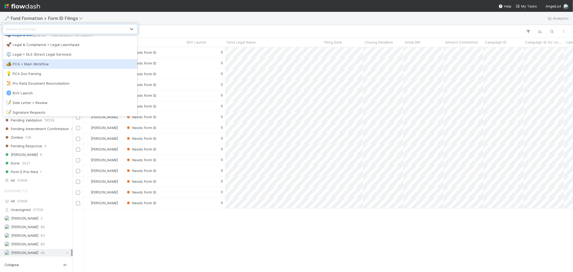
scroll to position [269, 0]
click at [49, 62] on div "🏕️ PCA > Main Workflow" at bounding box center [70, 62] width 128 height 5
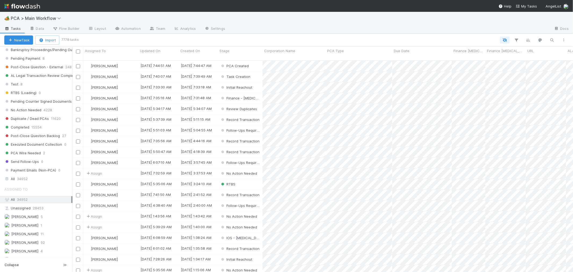
scroll to position [753, 0]
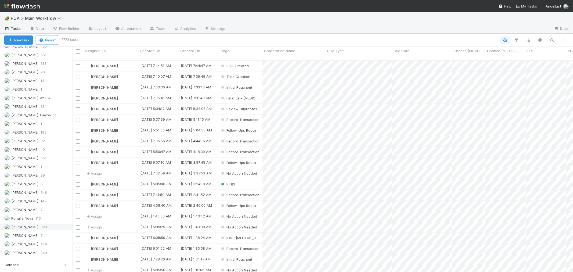
click at [33, 229] on span "[PERSON_NAME]" at bounding box center [21, 226] width 34 height 7
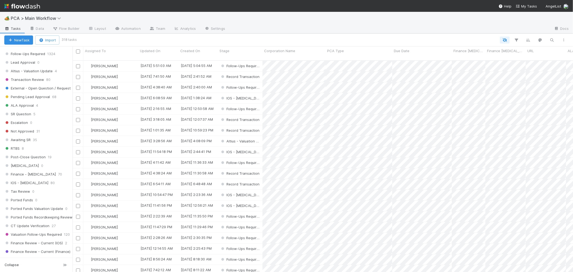
scroll to position [211, 496]
click at [52, 74] on span "Altius - Valuation Update" at bounding box center [28, 71] width 48 height 7
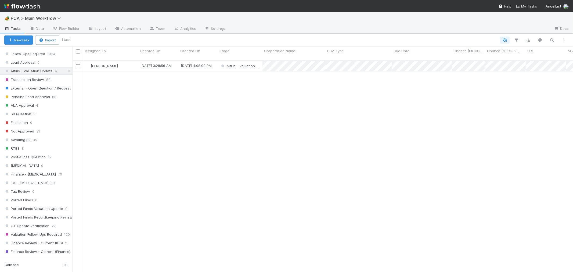
scroll to position [211, 496]
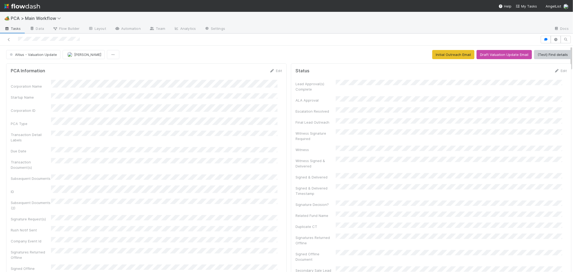
click at [249, 114] on div "Corporation Name Startup Name Corporation ID PCA Type Transaction Detail Labels…" at bounding box center [146, 192] width 271 height 224
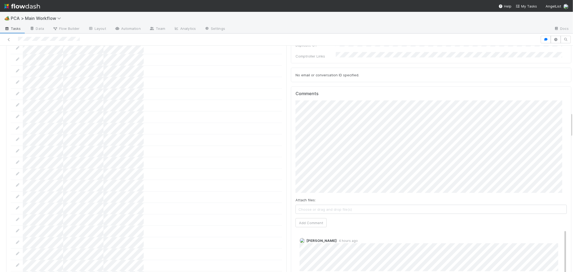
scroll to position [597, 0]
click at [295, 210] on button "Add Comment" at bounding box center [310, 214] width 31 height 9
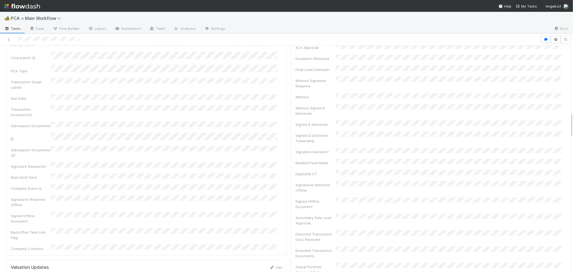
scroll to position [0, 0]
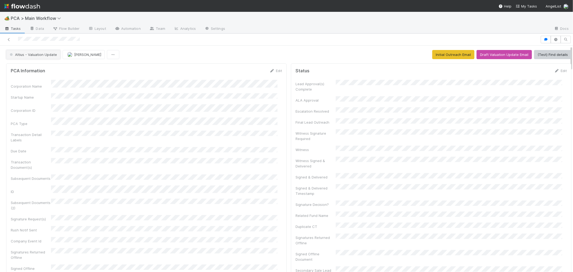
click at [53, 55] on span "Altius - Valuation Update" at bounding box center [33, 54] width 48 height 4
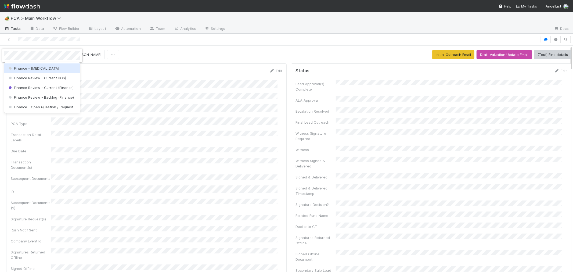
click at [42, 70] on div "Finance - ICU" at bounding box center [42, 68] width 76 height 10
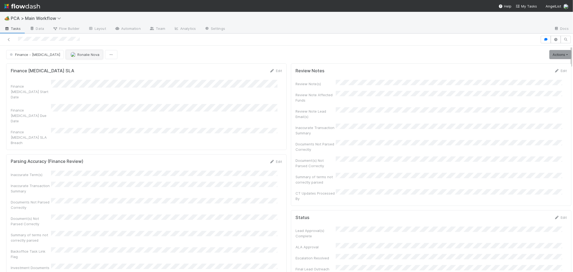
click at [66, 57] on button "Ronalie Nova" at bounding box center [84, 54] width 37 height 9
click at [70, 68] on span "Marenz Trajano" at bounding box center [65, 68] width 27 height 4
click at [8, 39] on icon at bounding box center [8, 39] width 5 height 3
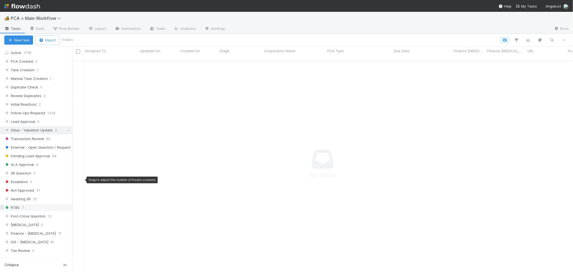
scroll to position [269, 0]
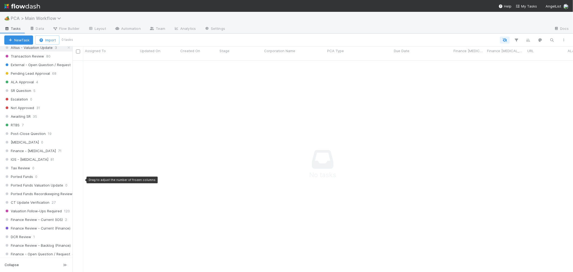
click at [50, 19] on span "PCA > Main Workflow" at bounding box center [37, 18] width 53 height 5
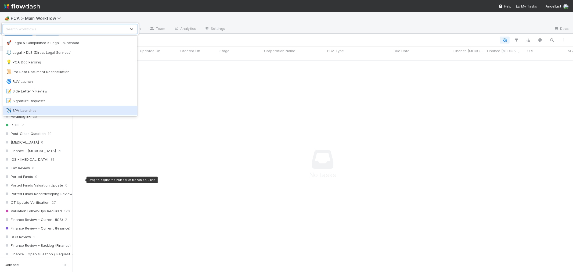
scroll to position [308, 0]
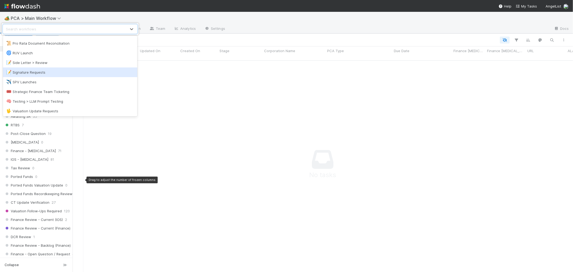
click at [259, 157] on div "option Signature Requests focused, 36 of 40. 40 results available. Use Up and D…" at bounding box center [286, 136] width 573 height 272
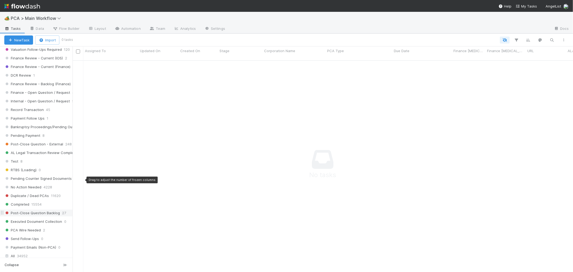
scroll to position [424, 0]
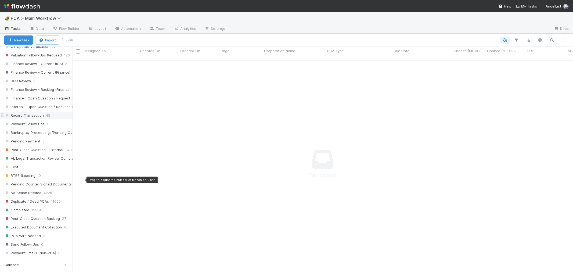
click at [33, 118] on span "Record Transaction" at bounding box center [23, 115] width 39 height 7
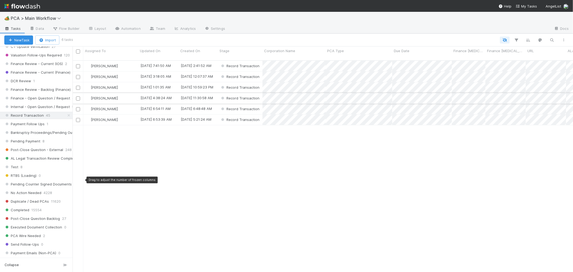
scroll to position [5, 5]
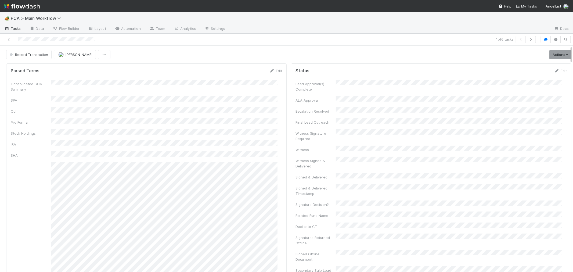
click at [240, 123] on div "Consolidated GCA Summary SPA CoI Pro Forma Stock Holdings IRA SHA GCA Winddown …" at bounding box center [146, 244] width 271 height 329
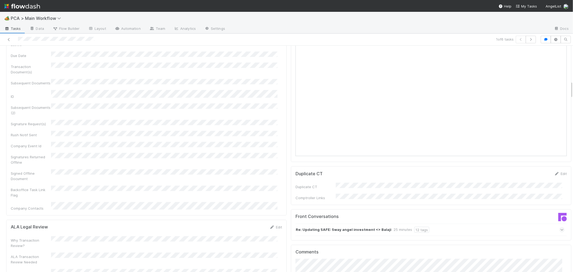
scroll to position [447, 0]
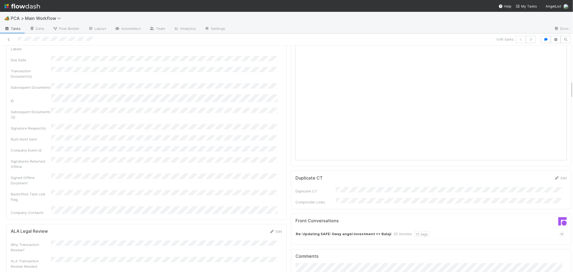
click at [560, 231] on icon at bounding box center [561, 233] width 3 height 5
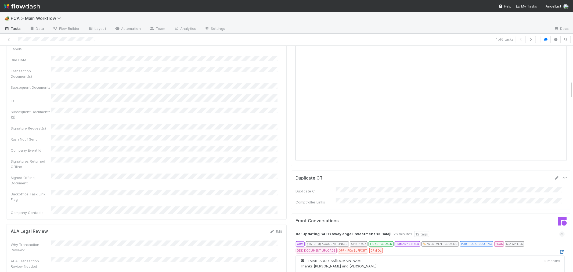
click at [559, 250] on icon at bounding box center [561, 251] width 5 height 3
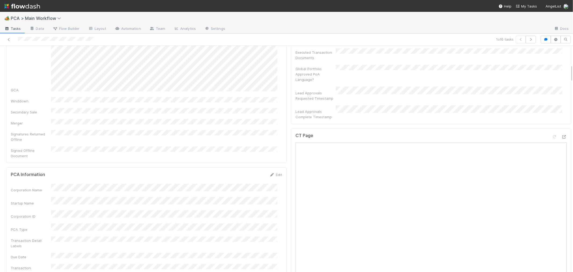
scroll to position [239, 0]
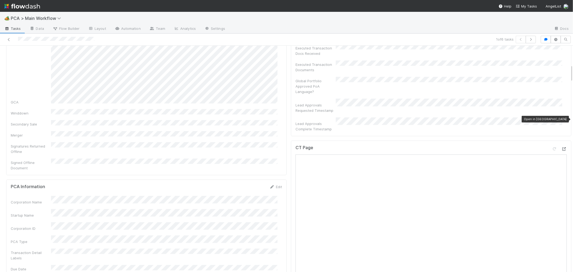
click at [561, 147] on icon at bounding box center [563, 148] width 5 height 3
click at [240, 142] on div "Signatures Returned Offline" at bounding box center [146, 148] width 271 height 12
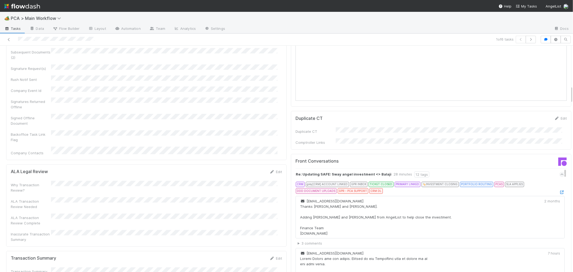
scroll to position [627, 0]
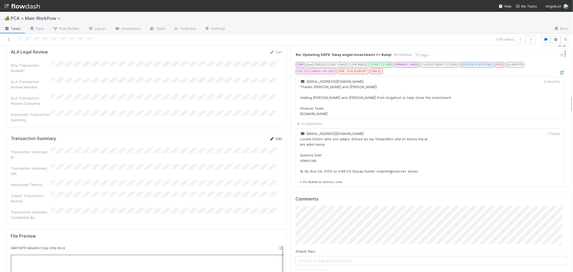
click at [275, 136] on link "Edit" at bounding box center [275, 138] width 13 height 4
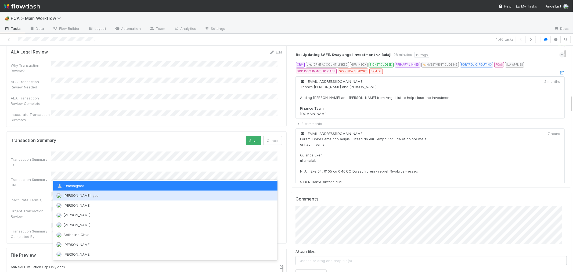
click at [69, 196] on span "Roselyn de Villa you" at bounding box center [80, 195] width 35 height 4
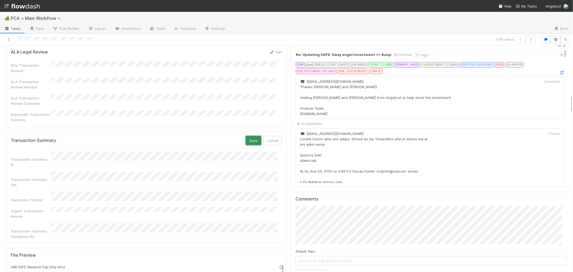
click at [252, 136] on button "Save" at bounding box center [253, 140] width 15 height 9
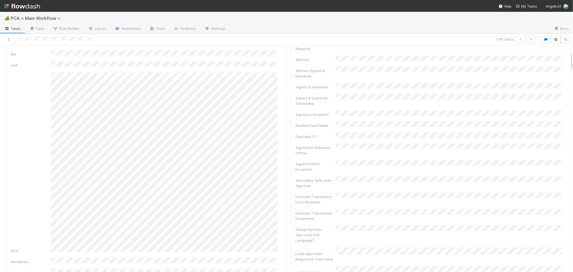
scroll to position [89, 0]
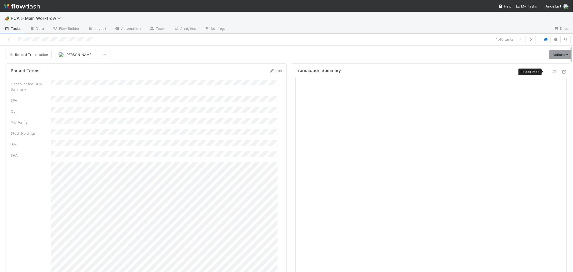
click at [552, 73] on icon at bounding box center [554, 71] width 5 height 3
click at [551, 57] on link "Actions" at bounding box center [560, 54] width 22 height 9
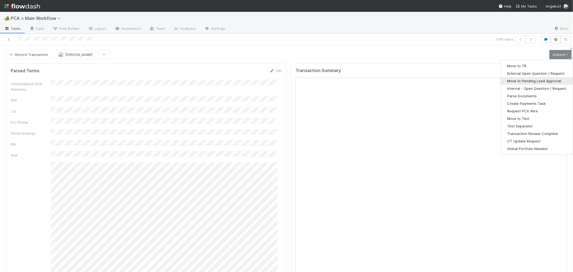
click at [519, 79] on button "Move to Pending Lead Approval" at bounding box center [537, 81] width 72 height 8
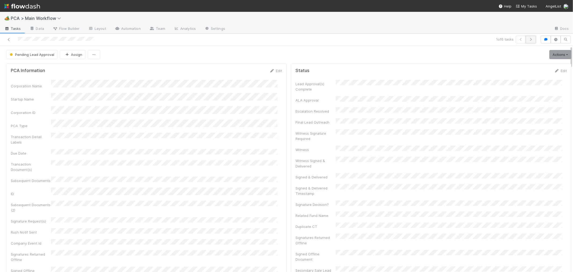
click at [528, 39] on icon "button" at bounding box center [530, 39] width 5 height 3
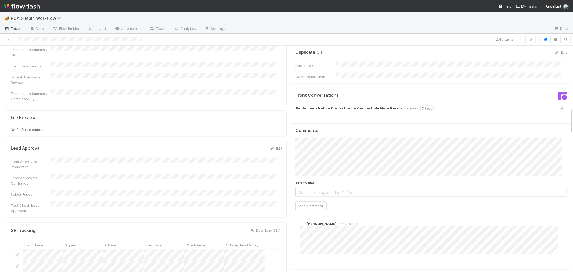
scroll to position [567, 0]
click at [560, 107] on icon at bounding box center [561, 109] width 3 height 5
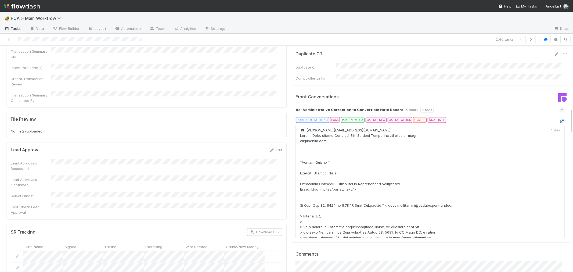
click at [559, 120] on icon at bounding box center [561, 121] width 5 height 3
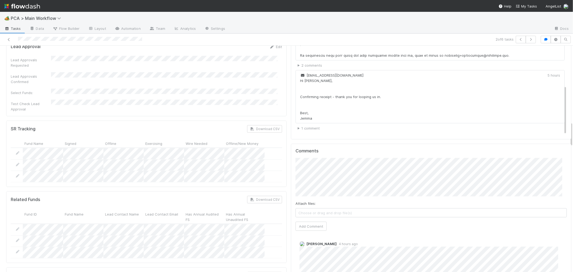
scroll to position [686, 0]
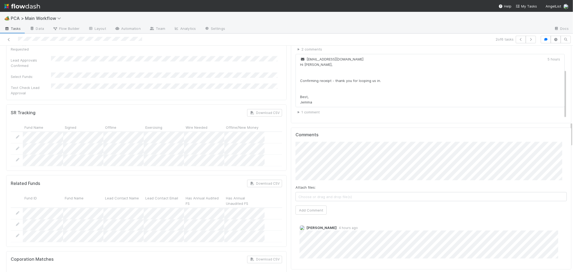
click at [312, 192] on span "Choose or drag and drop file(s)" at bounding box center [431, 196] width 271 height 9
click at [307, 205] on button "Add Comment" at bounding box center [310, 209] width 31 height 9
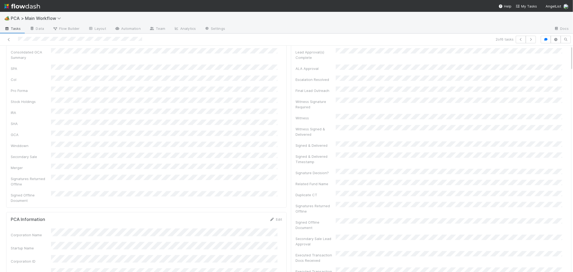
scroll to position [0, 0]
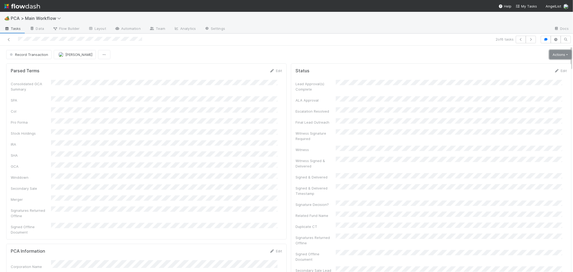
click at [550, 57] on link "Actions" at bounding box center [560, 54] width 22 height 9
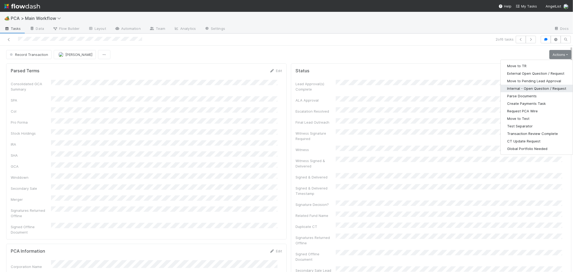
click at [531, 87] on button "Internal - Open Question / Request" at bounding box center [537, 89] width 72 height 8
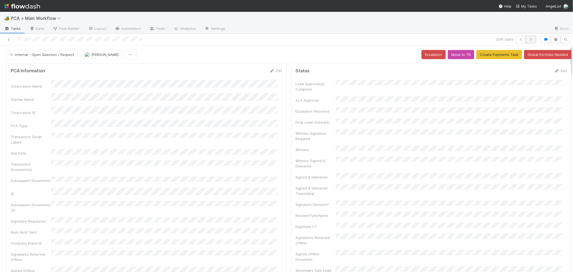
click at [528, 38] on icon "button" at bounding box center [530, 39] width 5 height 3
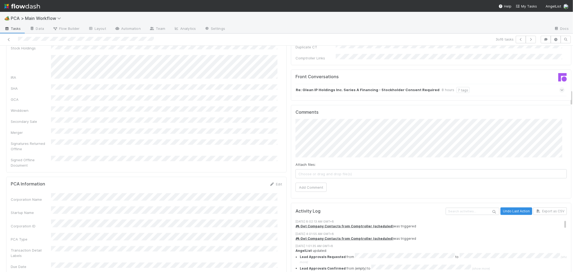
scroll to position [537, 0]
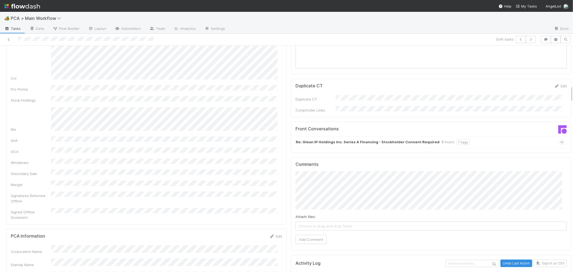
click at [559, 139] on span at bounding box center [561, 141] width 5 height 5
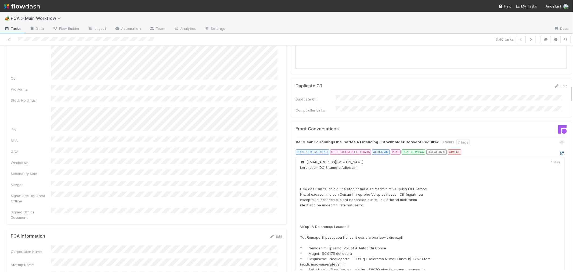
click at [559, 151] on icon at bounding box center [561, 152] width 5 height 3
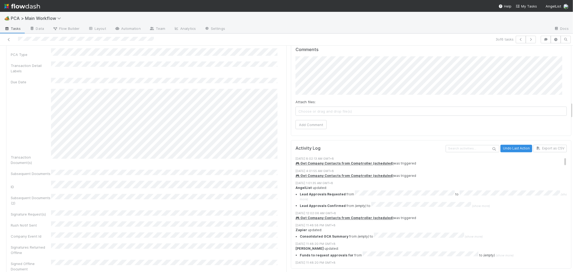
scroll to position [776, 0]
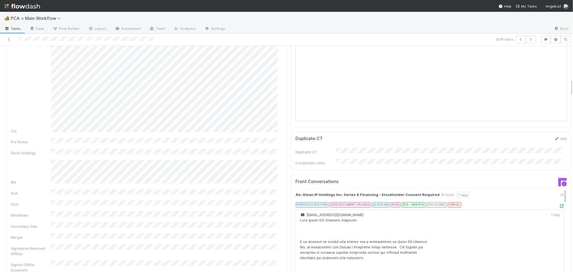
scroll to position [447, 0]
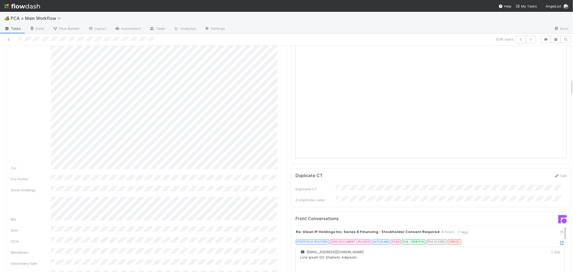
click at [0, 38] on div "3 of 6 tasks" at bounding box center [286, 40] width 573 height 12
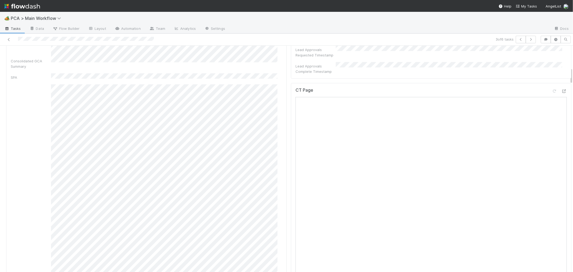
scroll to position [239, 0]
click at [500, 143] on div "CT Page" at bounding box center [430, 148] width 271 height 10
click at [561, 96] on icon at bounding box center [563, 97] width 5 height 3
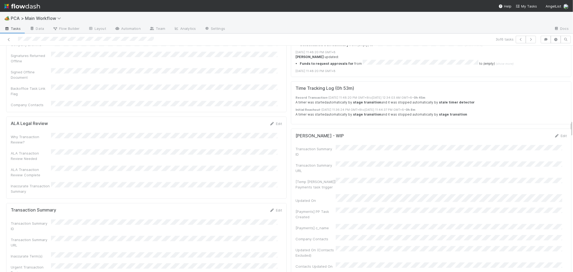
scroll to position [1003, 0]
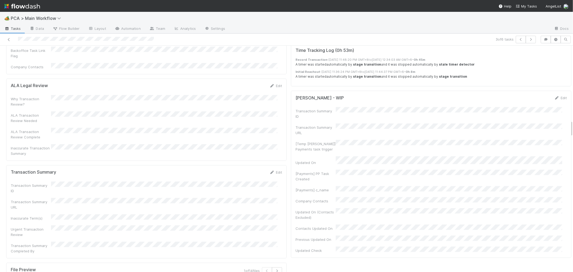
drag, startPoint x: 273, startPoint y: 111, endPoint x: 165, endPoint y: 140, distance: 112.4
click at [273, 170] on link "Edit" at bounding box center [275, 172] width 13 height 4
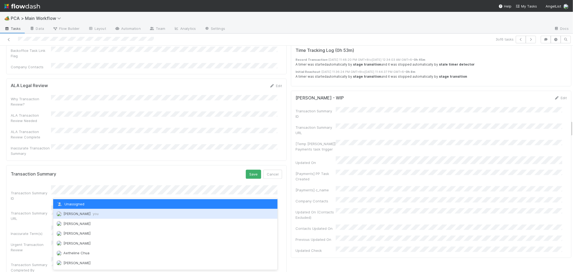
click at [76, 213] on span "[PERSON_NAME] you" at bounding box center [80, 213] width 35 height 4
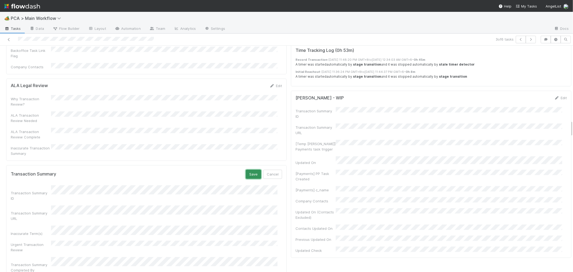
click at [246, 169] on button "Save" at bounding box center [253, 173] width 15 height 9
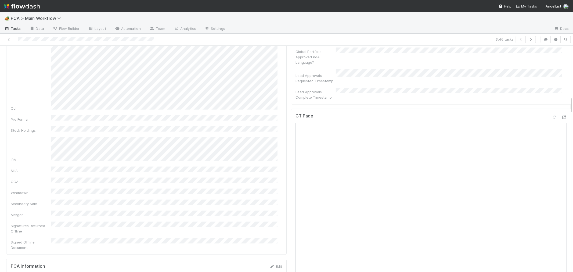
scroll to position [865, 0]
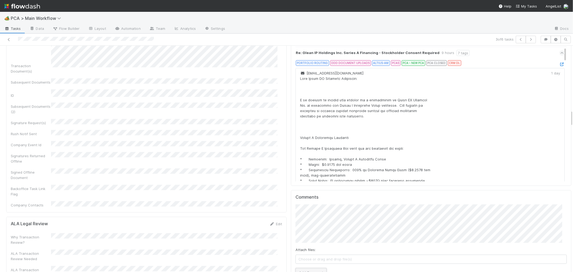
click at [298, 268] on button "Add Comment" at bounding box center [310, 272] width 31 height 9
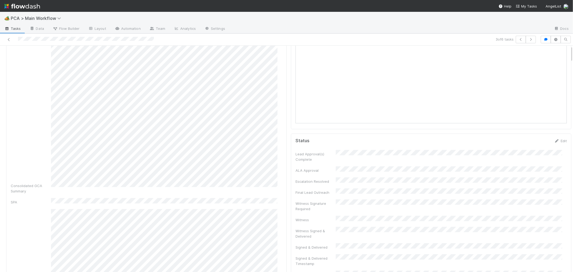
scroll to position [0, 0]
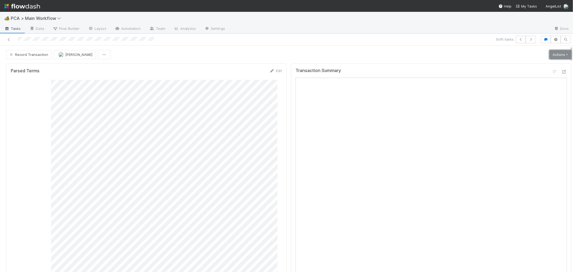
click at [549, 50] on link "Actions" at bounding box center [560, 54] width 22 height 9
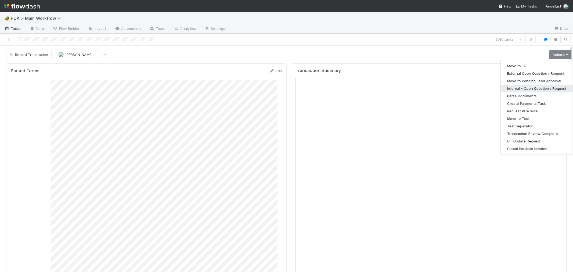
click at [523, 86] on button "Internal - Open Question / Request" at bounding box center [537, 89] width 72 height 8
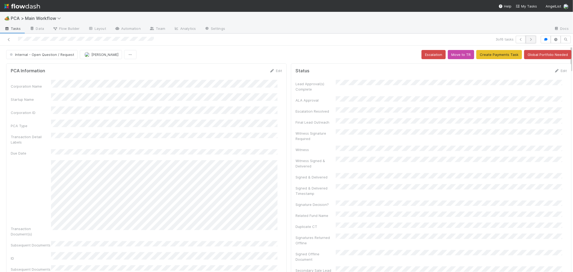
click at [528, 40] on icon "button" at bounding box center [530, 39] width 5 height 3
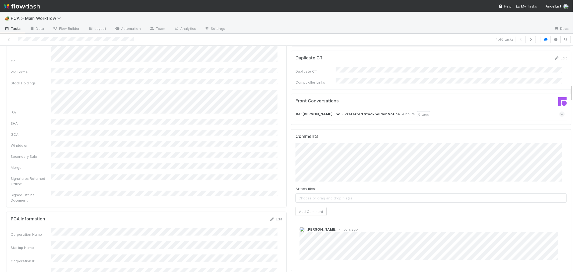
scroll to position [507, 0]
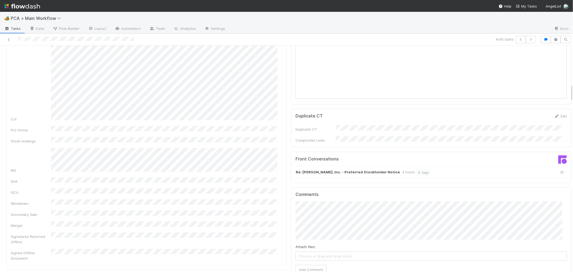
click at [560, 169] on icon at bounding box center [561, 171] width 3 height 5
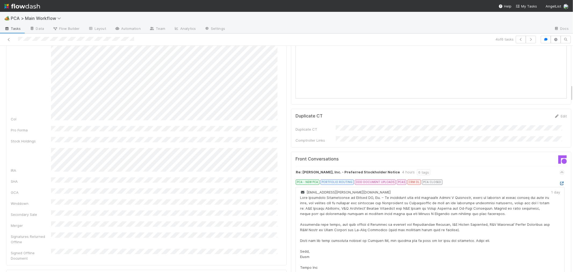
click at [559, 182] on icon at bounding box center [561, 183] width 5 height 3
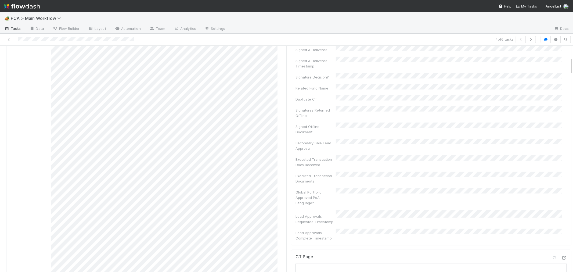
scroll to position [119, 0]
click at [561, 144] on div at bounding box center [563, 146] width 5 height 5
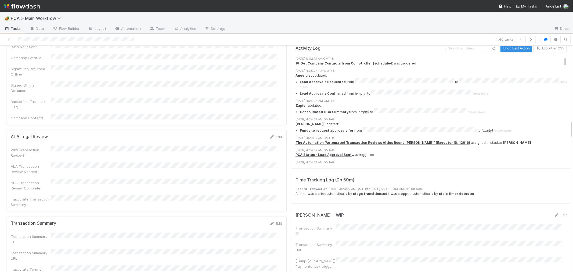
scroll to position [985, 0]
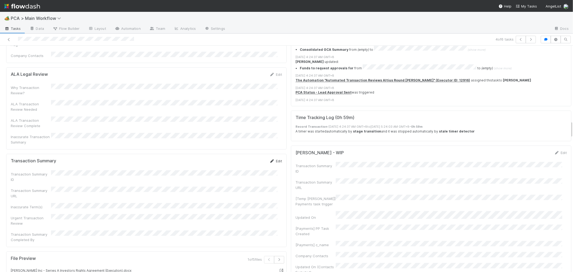
click at [270, 159] on link "Edit" at bounding box center [275, 161] width 13 height 4
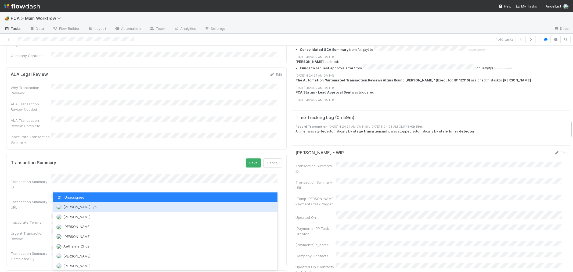
click at [109, 206] on div "[PERSON_NAME] you" at bounding box center [165, 207] width 224 height 10
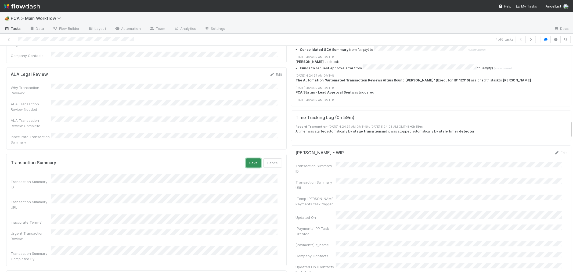
click at [249, 158] on button "Save" at bounding box center [253, 162] width 15 height 9
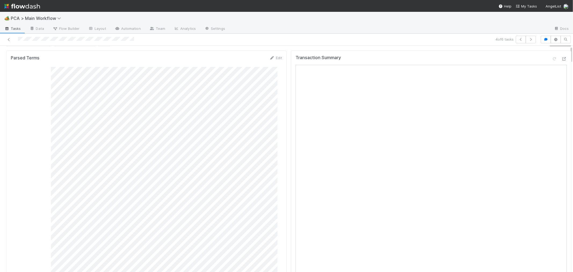
scroll to position [0, 0]
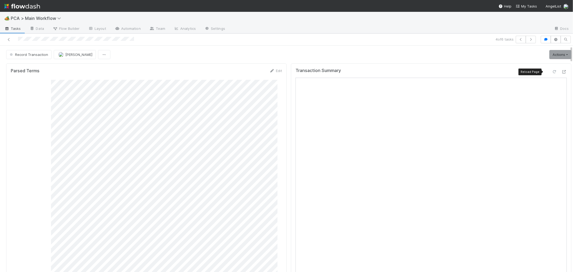
click at [552, 71] on icon at bounding box center [554, 71] width 5 height 3
click at [553, 56] on link "Actions" at bounding box center [560, 54] width 22 height 9
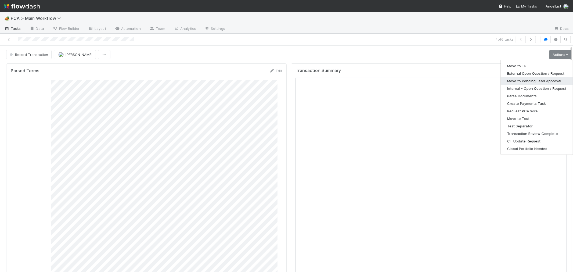
click at [540, 80] on button "Move to Pending Lead Approval" at bounding box center [537, 81] width 72 height 8
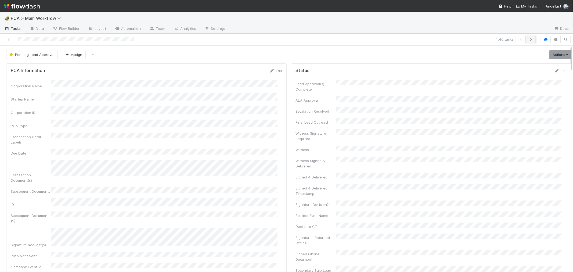
click at [528, 38] on icon "button" at bounding box center [530, 39] width 5 height 3
click at [252, 132] on div "Consolidated GCA Summary SPA CoI Pro Forma Stock Holdings IRA SHA GCA Winddown …" at bounding box center [146, 191] width 271 height 222
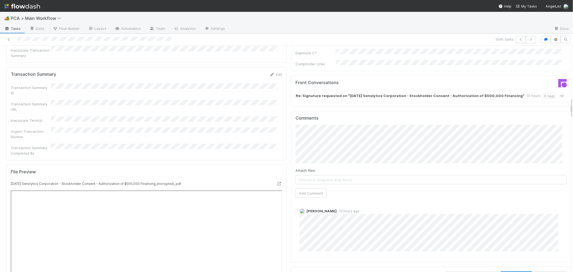
scroll to position [537, 0]
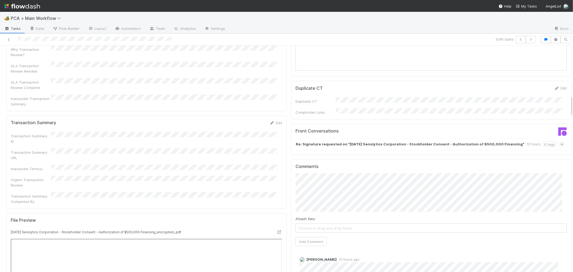
click at [560, 142] on icon at bounding box center [561, 144] width 3 height 5
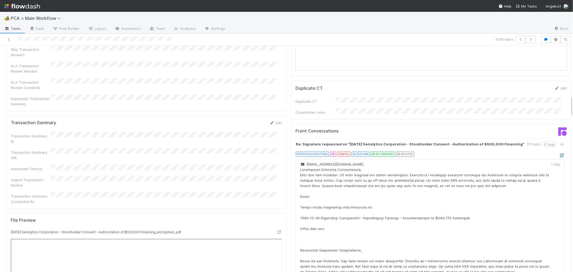
click at [559, 154] on icon at bounding box center [561, 155] width 5 height 3
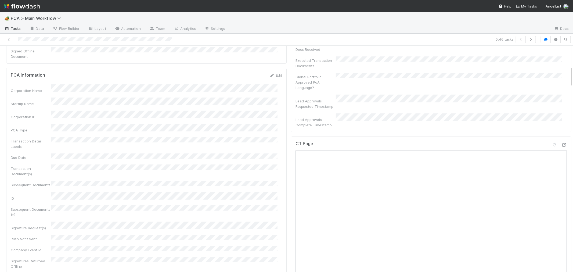
scroll to position [209, 0]
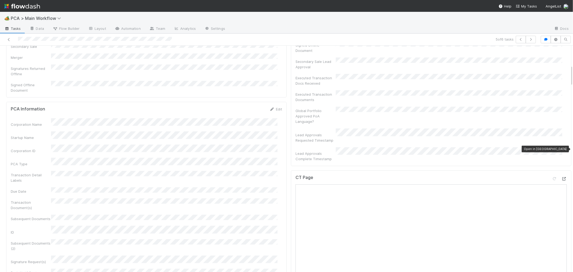
click at [561, 177] on icon at bounding box center [563, 178] width 5 height 3
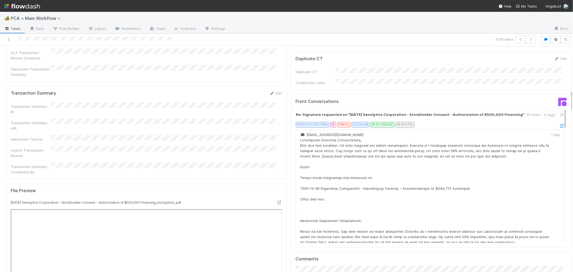
scroll to position [477, 0]
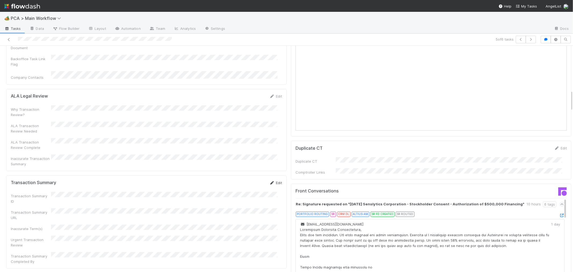
click at [269, 181] on icon at bounding box center [271, 182] width 5 height 3
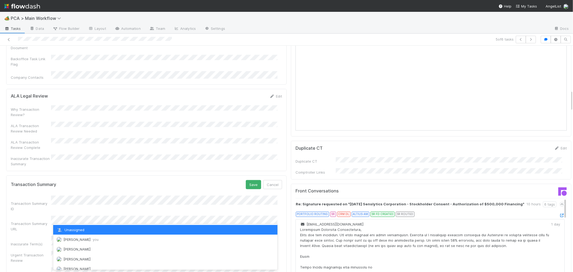
click at [77, 238] on span "[PERSON_NAME] you" at bounding box center [80, 239] width 35 height 4
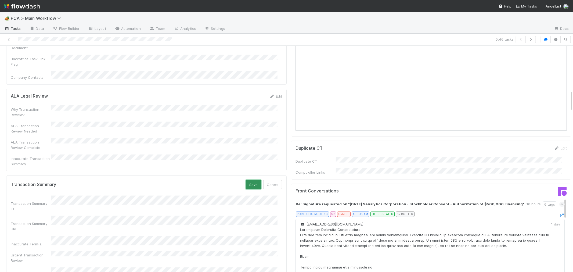
click at [248, 180] on button "Save" at bounding box center [253, 184] width 15 height 9
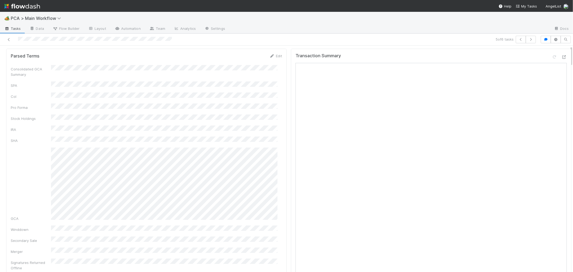
scroll to position [0, 0]
click at [542, 69] on div "Transaction Summary Reload Page" at bounding box center [430, 73] width 271 height 10
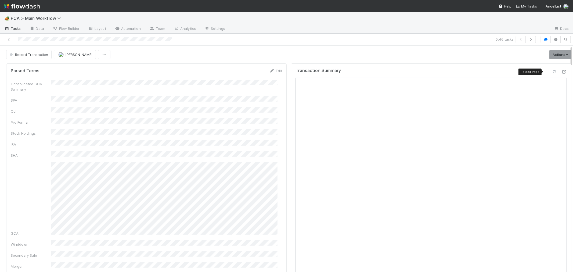
click at [552, 69] on div at bounding box center [554, 71] width 5 height 5
click at [552, 72] on icon at bounding box center [554, 71] width 5 height 3
drag, startPoint x: 546, startPoint y: 54, endPoint x: 528, endPoint y: 60, distance: 19.3
click at [549, 54] on link "Actions" at bounding box center [560, 54] width 22 height 9
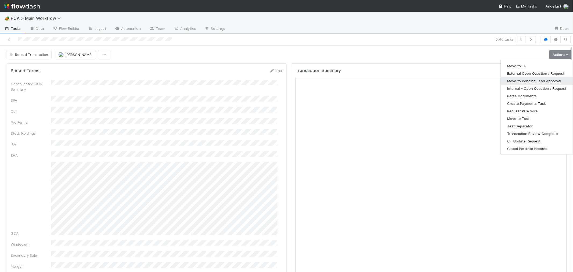
click at [517, 82] on button "Move to Pending Lead Approval" at bounding box center [537, 81] width 72 height 8
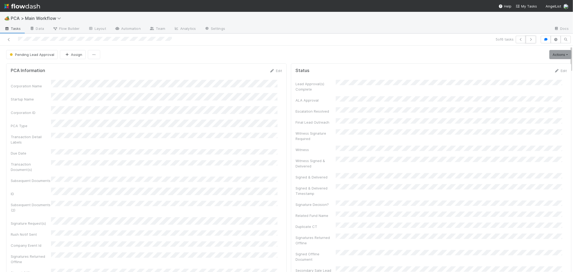
click at [528, 39] on icon "button" at bounding box center [530, 39] width 5 height 3
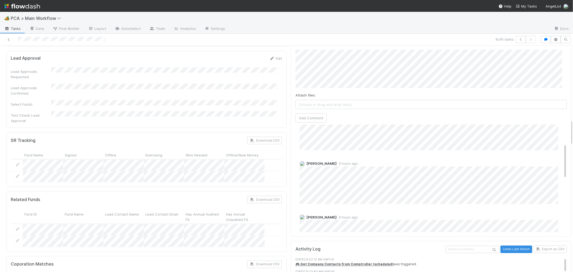
scroll to position [42, 0]
click at [18, 42] on div at bounding box center [61, 40] width 87 height 6
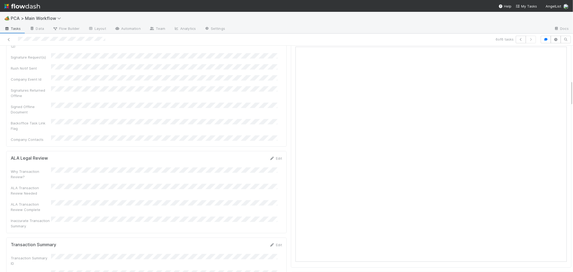
scroll to position [298, 0]
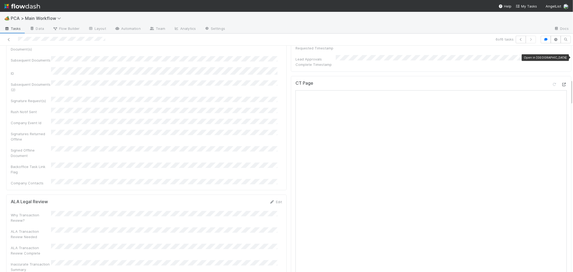
click at [561, 83] on icon at bounding box center [563, 84] width 5 height 3
click at [249, 122] on div "Corporation Name Startup Name Corporation ID PCA Type Transaction Detail Labels…" at bounding box center [146, 74] width 271 height 224
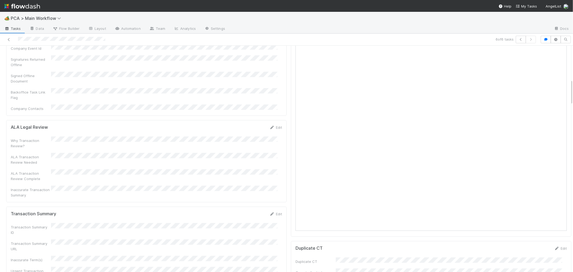
scroll to position [418, 0]
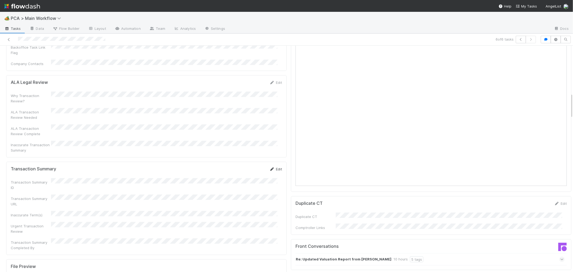
click at [275, 167] on link "Edit" at bounding box center [275, 169] width 13 height 4
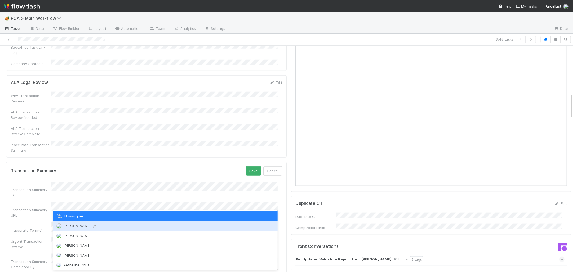
click at [82, 226] on span "[PERSON_NAME] you" at bounding box center [80, 225] width 35 height 4
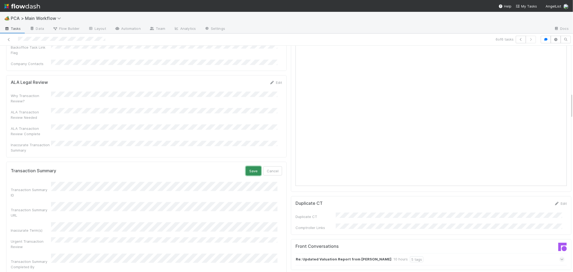
drag, startPoint x: 251, startPoint y: 124, endPoint x: 248, endPoint y: 125, distance: 3.3
click at [250, 166] on button "Save" at bounding box center [253, 170] width 15 height 9
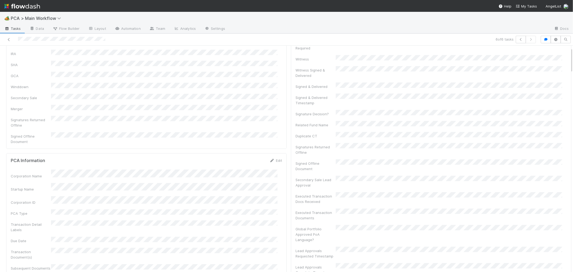
scroll to position [0, 0]
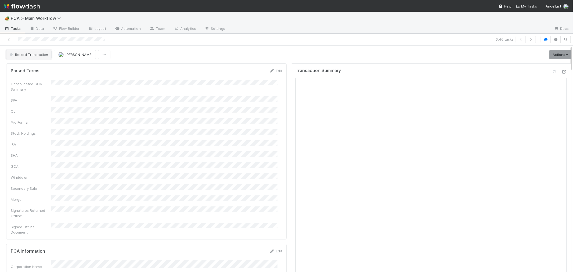
click at [39, 55] on span "Record Transaction" at bounding box center [28, 54] width 39 height 4
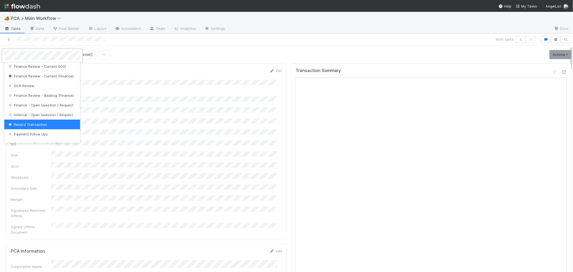
click at [545, 73] on div at bounding box center [286, 136] width 573 height 272
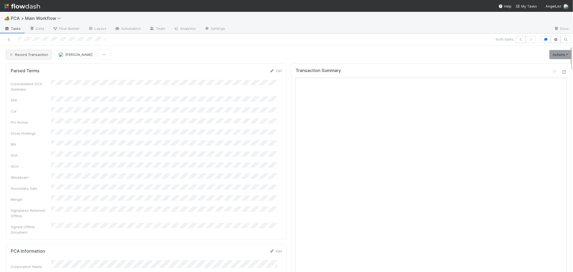
click at [34, 56] on span "Record Transaction" at bounding box center [28, 54] width 39 height 4
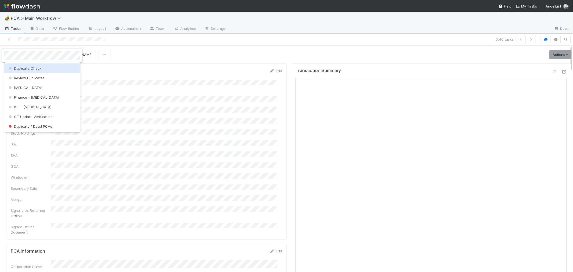
scroll to position [0, 0]
click at [35, 70] on div "ICU" at bounding box center [42, 68] width 76 height 10
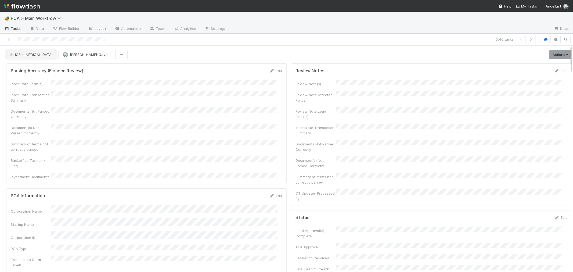
click at [22, 55] on span "IOS - ICU" at bounding box center [31, 54] width 44 height 4
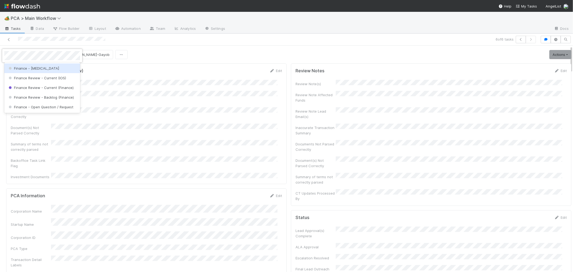
click at [27, 65] on div "Finance - ICU" at bounding box center [42, 68] width 76 height 10
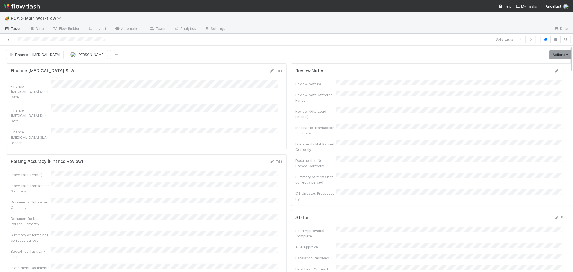
click at [8, 39] on icon at bounding box center [8, 39] width 5 height 3
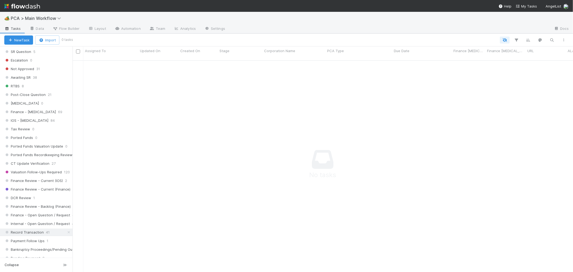
scroll to position [305, 0]
click at [38, 126] on div "IOS - ICU 84" at bounding box center [38, 123] width 68 height 7
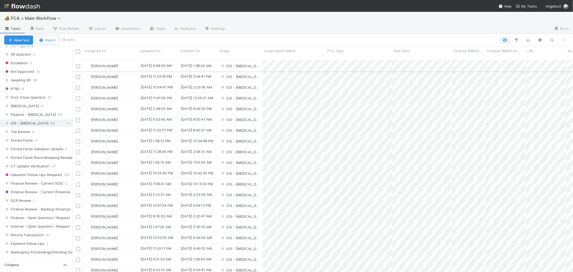
click at [253, 62] on div "IOS - ICU" at bounding box center [240, 66] width 45 height 10
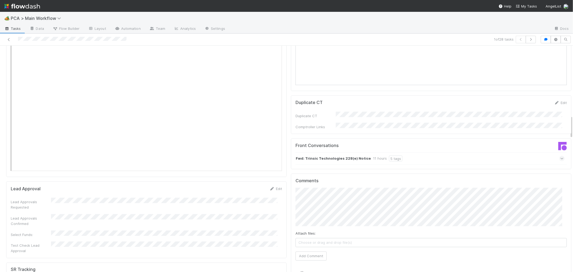
scroll to position [597, 0]
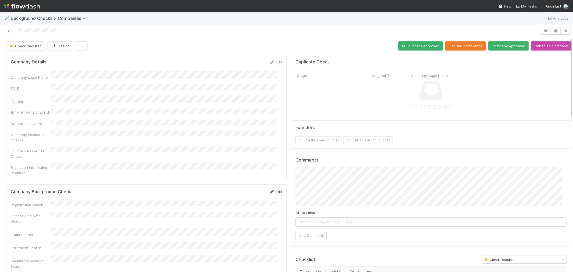
click at [277, 189] on link "Edit" at bounding box center [275, 191] width 13 height 4
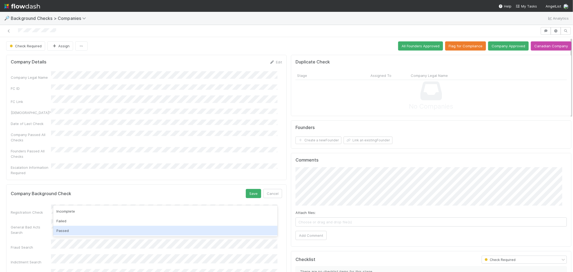
click at [70, 234] on div "Passed" at bounding box center [165, 231] width 224 height 10
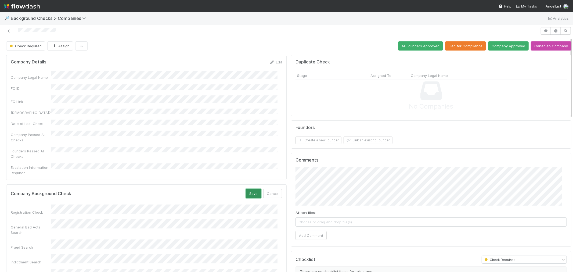
click at [246, 189] on button "Save" at bounding box center [253, 193] width 15 height 9
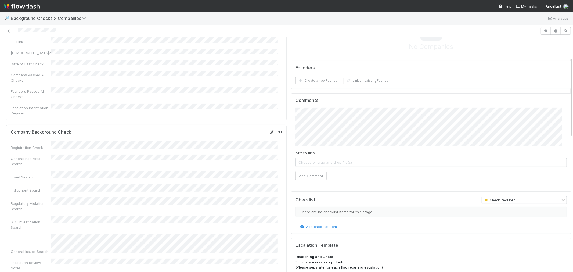
click at [272, 130] on link "Edit" at bounding box center [275, 132] width 13 height 4
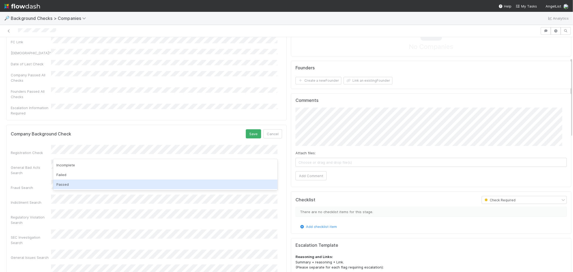
click at [71, 182] on div "Passed" at bounding box center [165, 184] width 224 height 10
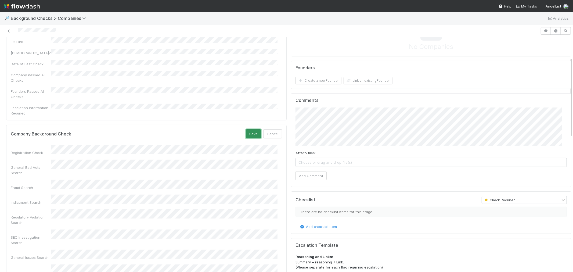
click at [247, 129] on button "Save" at bounding box center [253, 133] width 15 height 9
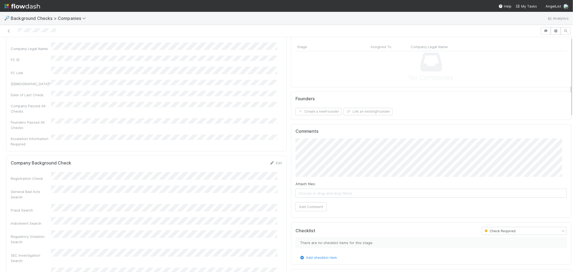
scroll to position [0, 0]
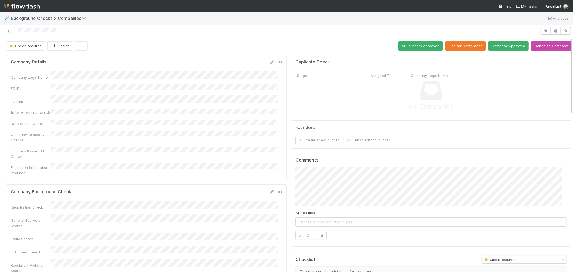
click at [272, 59] on div "Company Details Edit Company Legal Name FC ID FC Link Canadian? Date of Last Ch…" at bounding box center [146, 117] width 280 height 125
click at [273, 62] on link "Edit" at bounding box center [275, 62] width 13 height 4
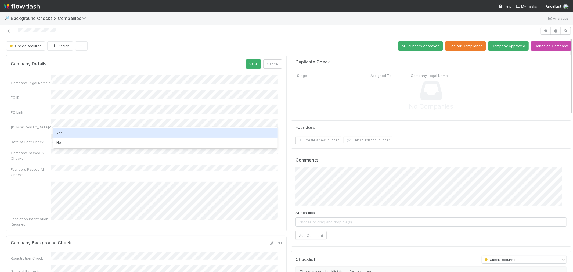
click at [67, 136] on div "Yes" at bounding box center [165, 133] width 224 height 10
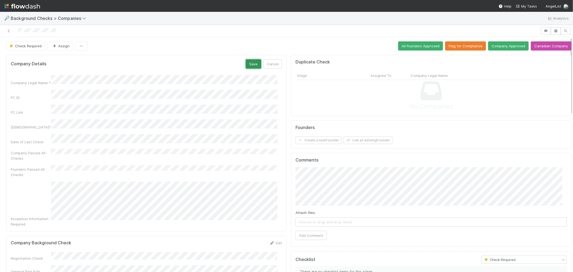
click at [249, 62] on button "Save" at bounding box center [253, 63] width 15 height 9
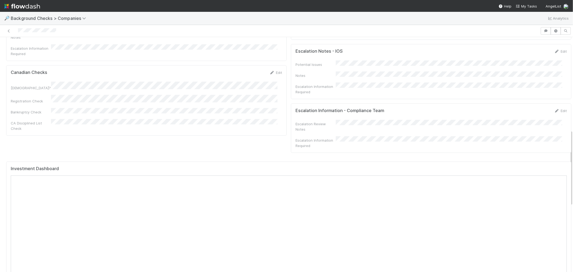
scroll to position [269, 0]
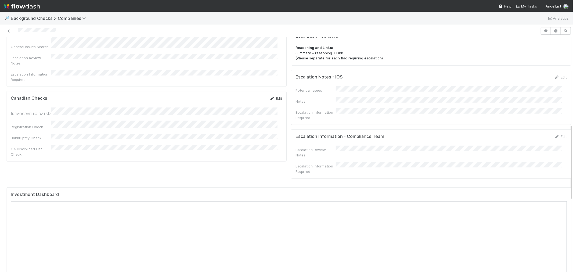
click at [269, 97] on icon at bounding box center [271, 98] width 5 height 3
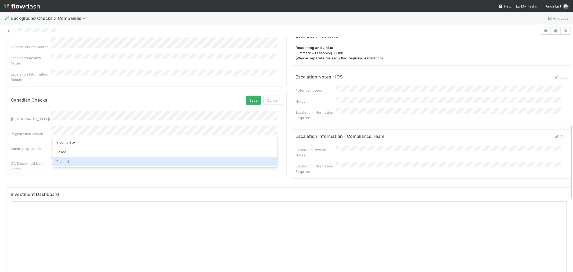
click at [63, 161] on div "Passed" at bounding box center [165, 162] width 224 height 10
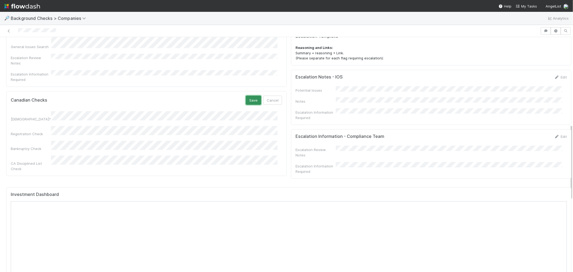
click at [250, 96] on button "Save" at bounding box center [253, 100] width 15 height 9
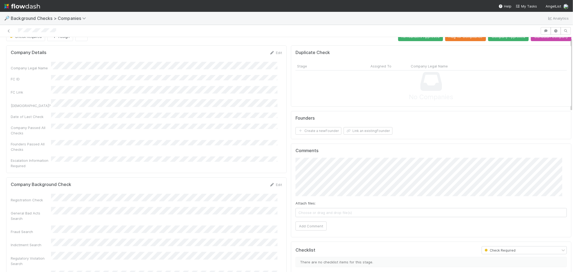
scroll to position [0, 0]
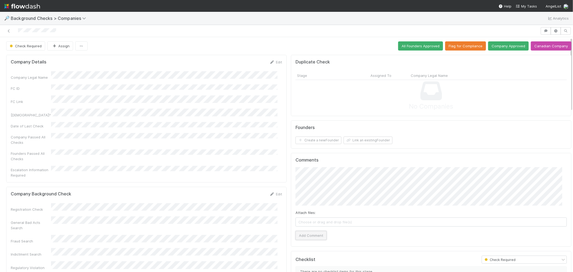
click at [312, 237] on button "Add Comment" at bounding box center [310, 235] width 31 height 9
click at [309, 139] on button "Create a new Founder" at bounding box center [318, 140] width 46 height 8
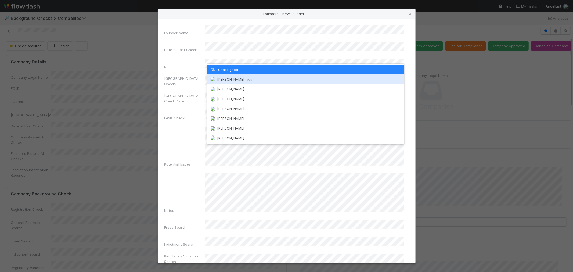
click at [218, 81] on div "[PERSON_NAME] you" at bounding box center [305, 79] width 197 height 10
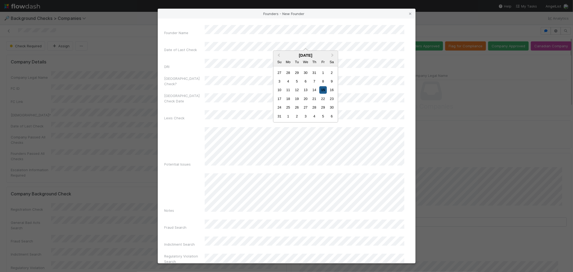
click at [321, 90] on div "15" at bounding box center [322, 89] width 7 height 7
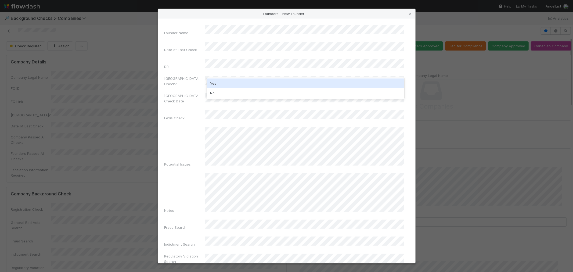
click at [226, 84] on div "Yes" at bounding box center [305, 83] width 197 height 10
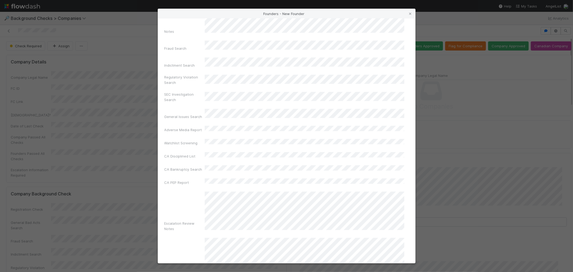
scroll to position [190, 0]
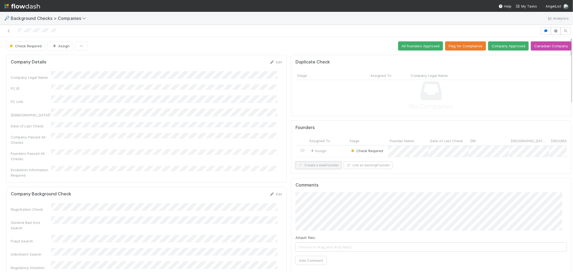
click at [318, 169] on button "Create a new Founder" at bounding box center [318, 165] width 46 height 8
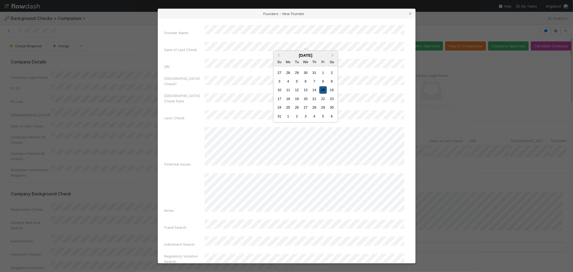
click at [321, 89] on div "15" at bounding box center [322, 89] width 7 height 7
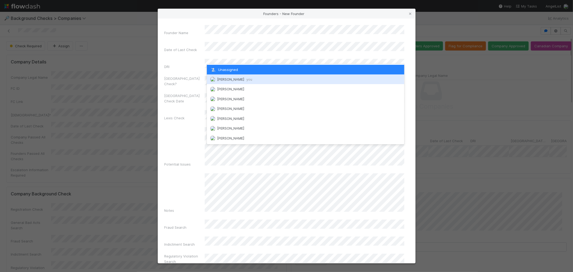
click at [232, 80] on span "[PERSON_NAME] you" at bounding box center [234, 79] width 35 height 4
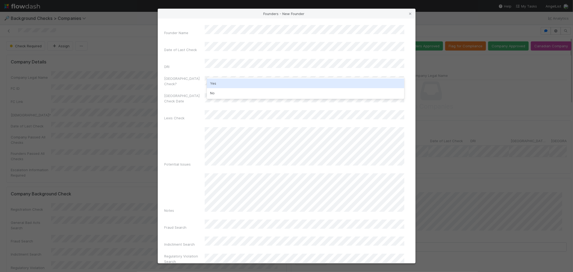
click at [220, 84] on div "Yes" at bounding box center [305, 83] width 197 height 10
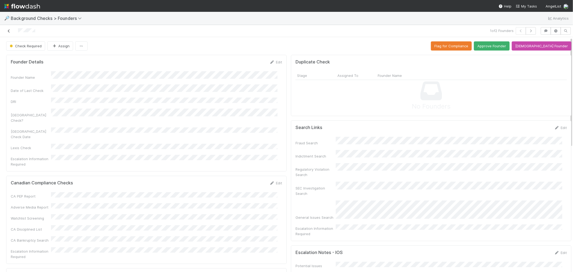
drag, startPoint x: 37, startPoint y: 33, endPoint x: 6, endPoint y: 33, distance: 30.6
click at [6, 33] on div at bounding box center [136, 31] width 269 height 8
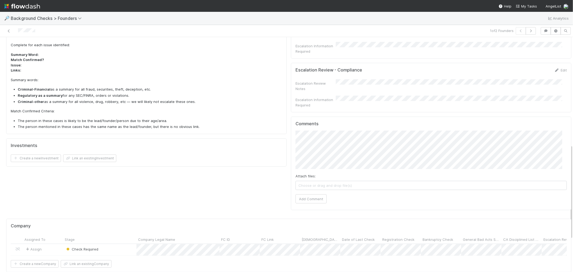
scroll to position [179, 0]
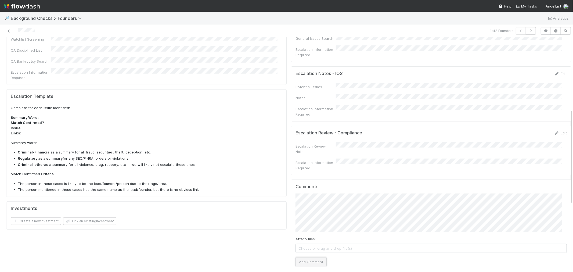
click at [304, 257] on button "Add Comment" at bounding box center [310, 261] width 31 height 9
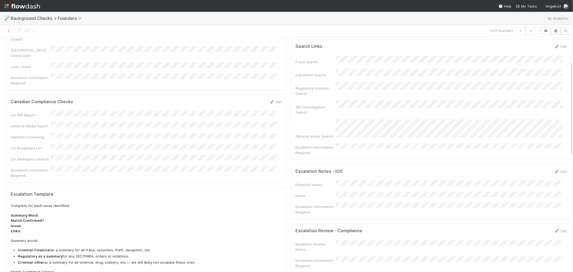
scroll to position [60, 0]
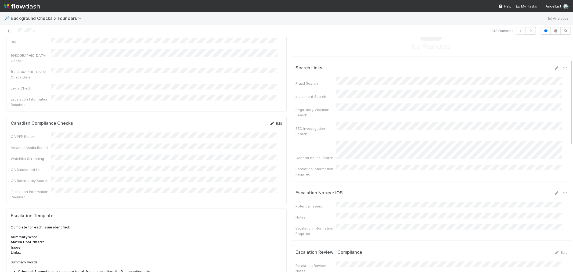
click at [271, 121] on link "Edit" at bounding box center [275, 123] width 13 height 4
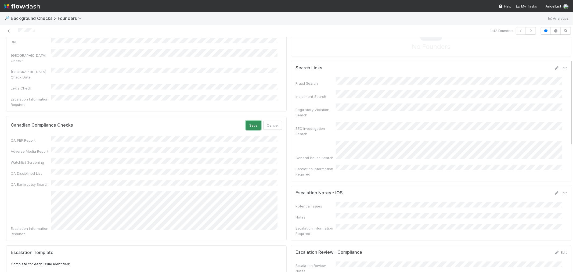
click at [246, 121] on button "Save" at bounding box center [253, 125] width 15 height 9
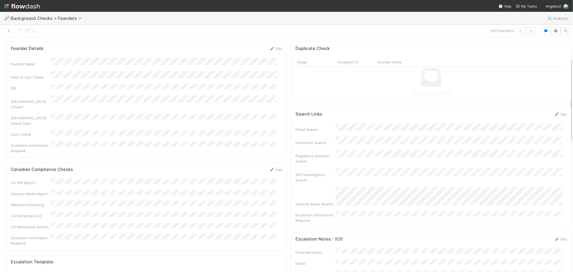
scroll to position [0, 0]
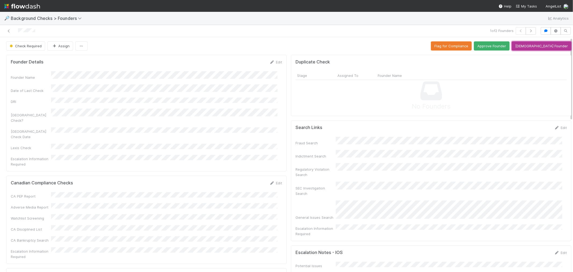
click at [533, 46] on button "[DEMOGRAPHIC_DATA] Founder" at bounding box center [542, 45] width 60 height 9
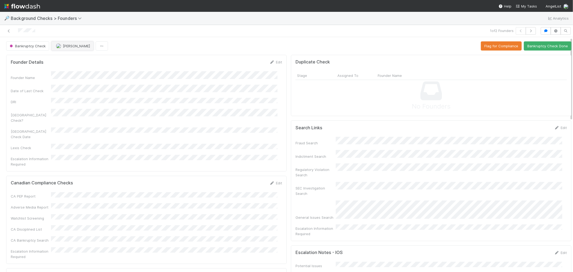
click at [78, 45] on span "[PERSON_NAME]" at bounding box center [76, 46] width 27 height 4
click at [77, 76] on div "[PERSON_NAME]" at bounding box center [87, 79] width 76 height 10
click at [528, 29] on icon "button" at bounding box center [530, 30] width 5 height 3
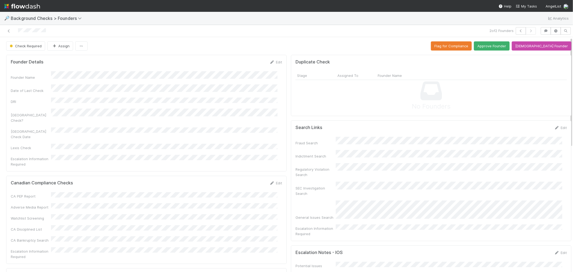
scroll to position [179, 0]
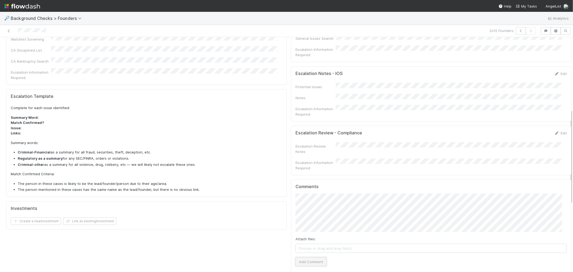
click at [307, 257] on button "Add Comment" at bounding box center [310, 261] width 31 height 9
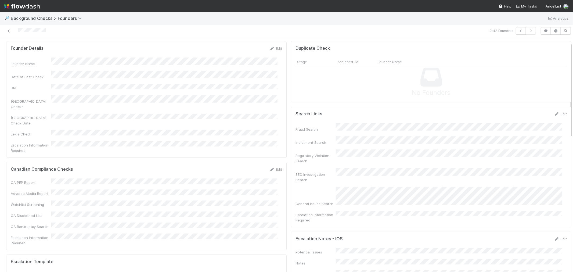
scroll to position [0, 0]
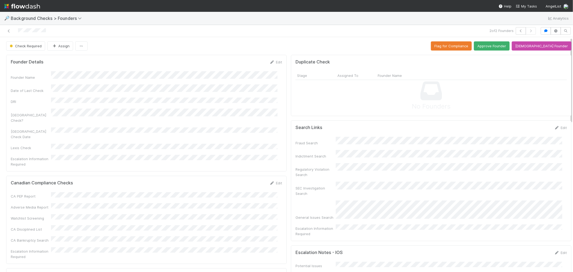
drag, startPoint x: 46, startPoint y: 31, endPoint x: 0, endPoint y: 30, distance: 45.9
click at [0, 30] on div "2 of 2 Founders" at bounding box center [286, 31] width 573 height 12
click at [271, 181] on link "Edit" at bounding box center [275, 183] width 13 height 4
click at [248, 180] on button "Save" at bounding box center [253, 184] width 15 height 9
click at [536, 46] on button "[DEMOGRAPHIC_DATA] Founder" at bounding box center [542, 45] width 60 height 9
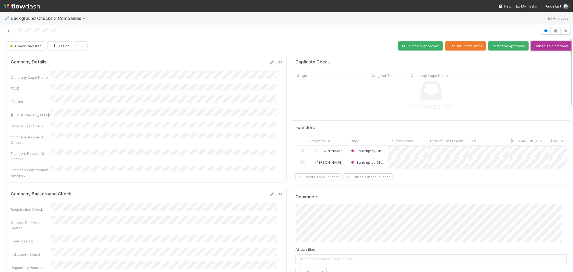
click at [537, 45] on button "Canadian Company" at bounding box center [551, 45] width 41 height 9
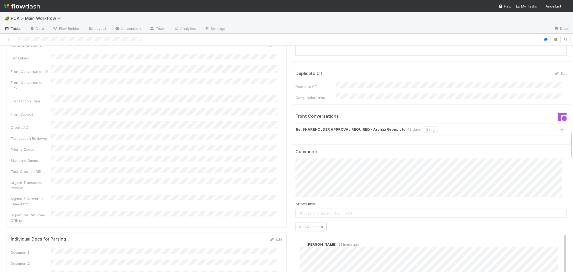
scroll to position [746, 0]
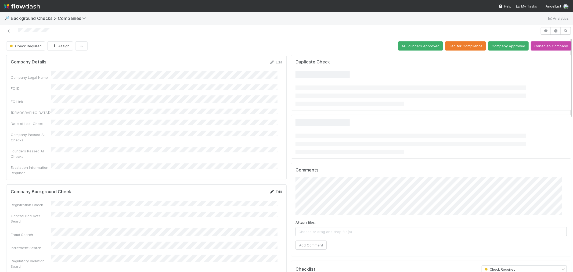
click at [272, 189] on link "Edit" at bounding box center [275, 191] width 13 height 4
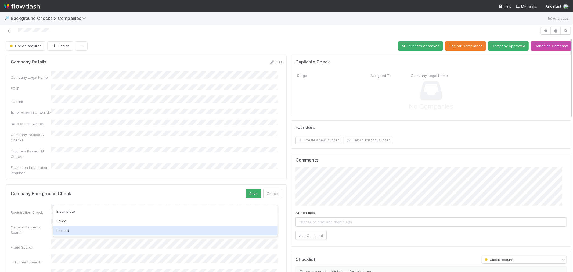
drag, startPoint x: 64, startPoint y: 230, endPoint x: 123, endPoint y: 221, distance: 58.9
click at [64, 230] on div "Passed" at bounding box center [165, 231] width 224 height 10
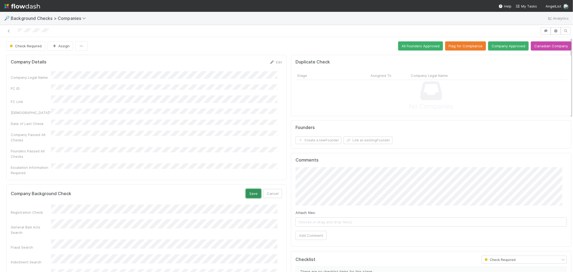
click at [250, 189] on button "Save" at bounding box center [253, 193] width 15 height 9
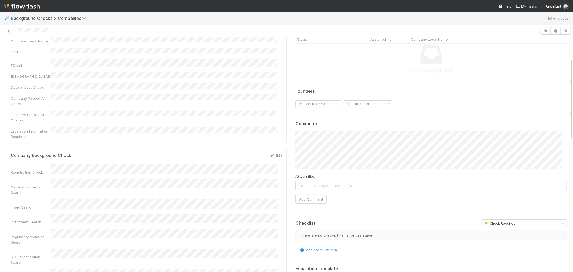
scroll to position [60, 0]
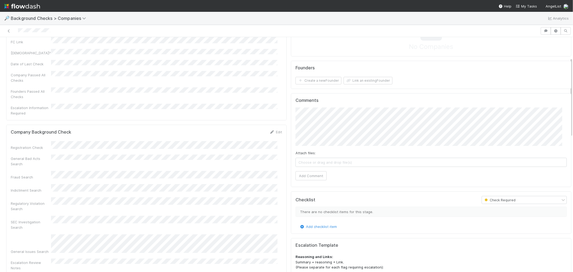
click at [269, 129] on div "Edit" at bounding box center [275, 131] width 13 height 5
drag, startPoint x: 273, startPoint y: 122, endPoint x: 170, endPoint y: 134, distance: 103.5
click at [273, 130] on link "Edit" at bounding box center [275, 132] width 13 height 4
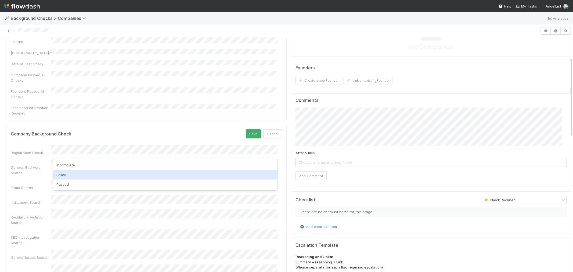
click at [76, 184] on div "Passed" at bounding box center [165, 184] width 224 height 10
click at [246, 129] on button "Save" at bounding box center [253, 133] width 15 height 9
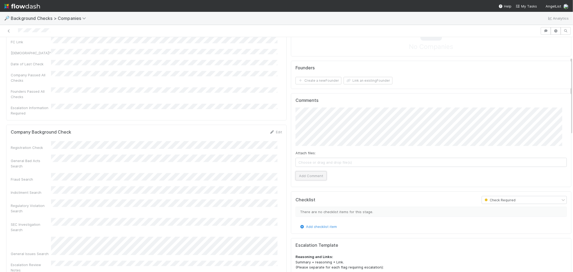
click at [313, 173] on button "Add Comment" at bounding box center [310, 175] width 31 height 9
click at [330, 81] on button "Create a new Founder" at bounding box center [318, 81] width 46 height 8
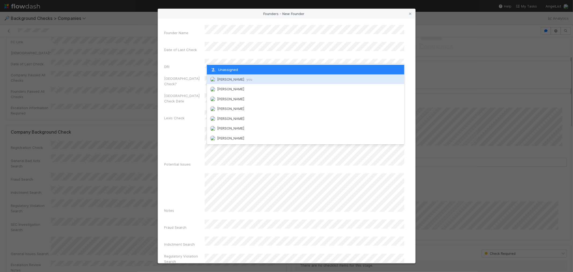
click at [226, 78] on span "[PERSON_NAME] you" at bounding box center [234, 79] width 35 height 4
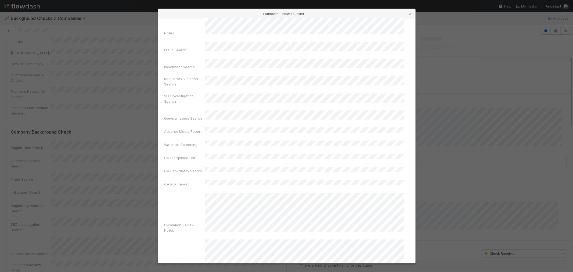
scroll to position [190, 0]
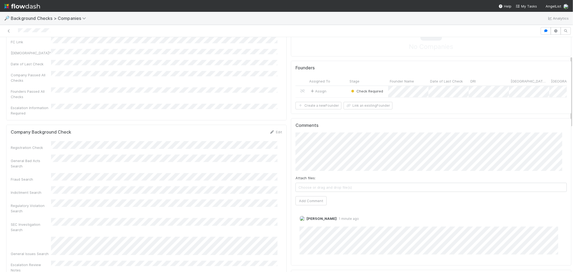
click at [267, 261] on div "Escalation Review Notes" at bounding box center [146, 267] width 271 height 12
click at [339, 91] on div "Assign" at bounding box center [328, 92] width 40 height 12
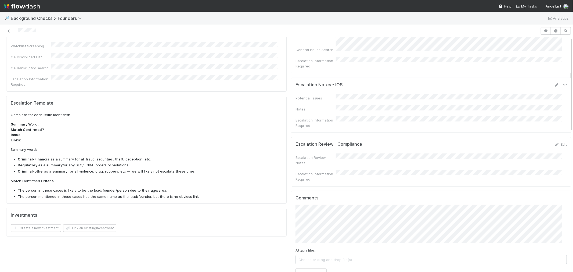
scroll to position [179, 0]
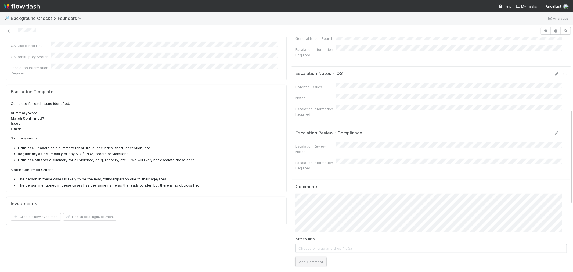
click at [305, 257] on button "Add Comment" at bounding box center [310, 261] width 31 height 9
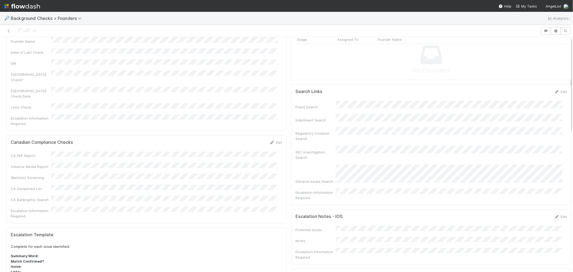
scroll to position [0, 0]
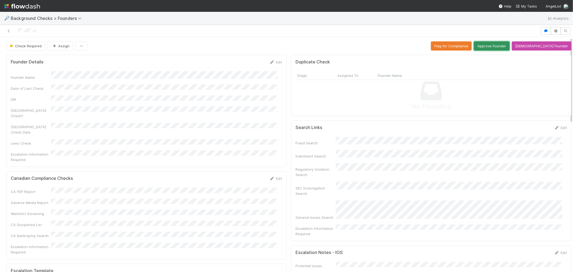
click at [499, 42] on button "Approve Founder" at bounding box center [492, 45] width 36 height 9
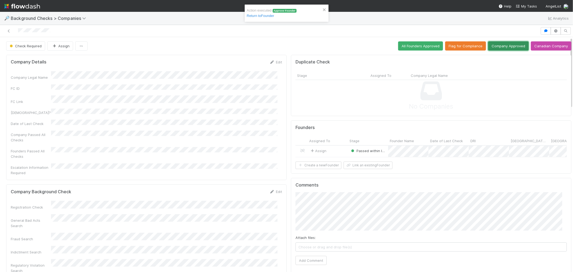
click at [506, 45] on button "Company Approved" at bounding box center [508, 45] width 41 height 9
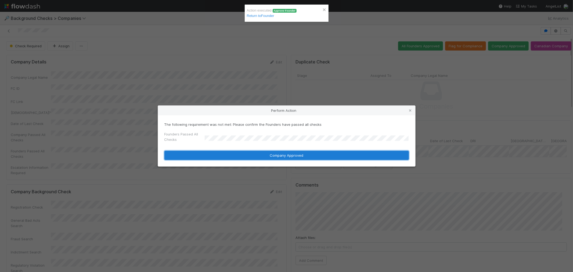
click at [211, 155] on button "Company Approved" at bounding box center [286, 155] width 244 height 9
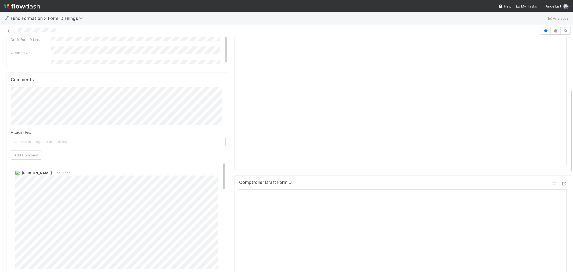
scroll to position [119, 0]
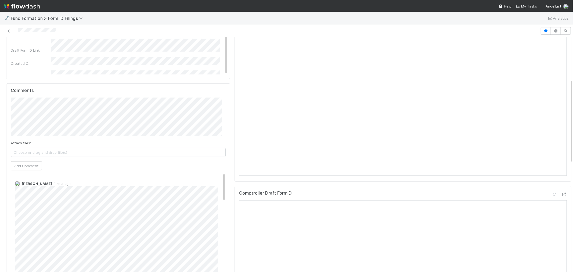
click at [234, 66] on div "Comptroller" at bounding box center [402, 75] width 337 height 214
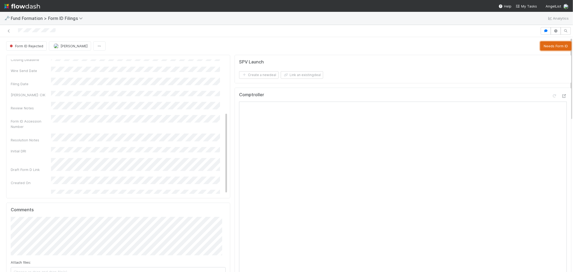
click at [541, 42] on button "Needs Form ID" at bounding box center [555, 45] width 31 height 9
click at [526, 48] on button "Start" at bounding box center [533, 45] width 15 height 9
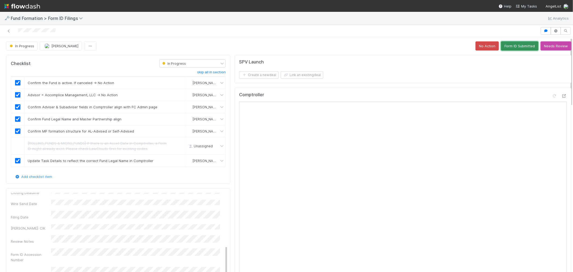
click at [512, 47] on button "Form ID Submitted" at bounding box center [519, 45] width 37 height 9
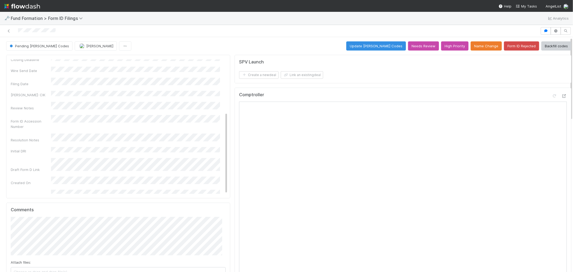
click at [187, 187] on div "Fund Legal Name Category High Priority Campaign ID Campaign ID for Linking Amou…" at bounding box center [119, 103] width 217 height 236
click at [216, 60] on link "Edit" at bounding box center [221, 62] width 13 height 4
click at [144, 171] on div "14" at bounding box center [145, 170] width 7 height 7
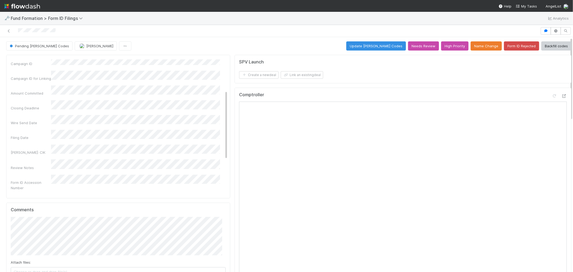
click at [192, 65] on button "Save" at bounding box center [199, 63] width 15 height 9
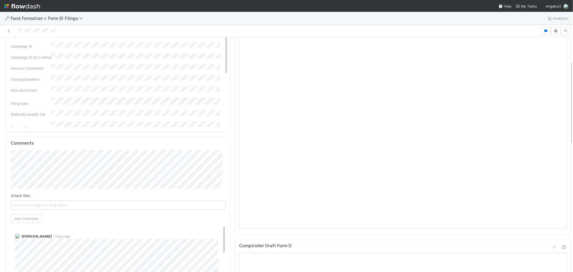
scroll to position [119, 0]
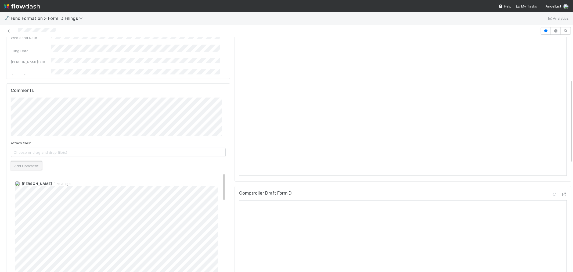
click at [26, 168] on button "Add Comment" at bounding box center [26, 165] width 31 height 9
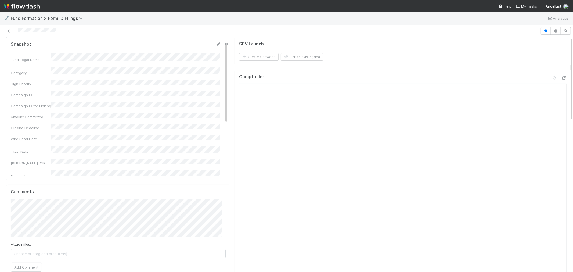
scroll to position [0, 0]
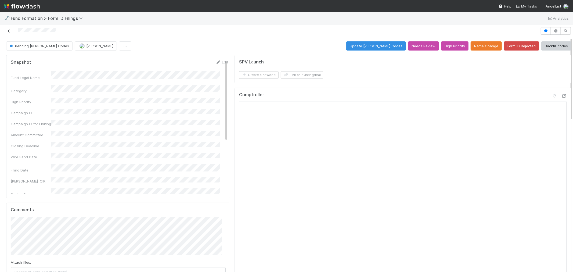
click at [7, 31] on icon at bounding box center [8, 30] width 5 height 3
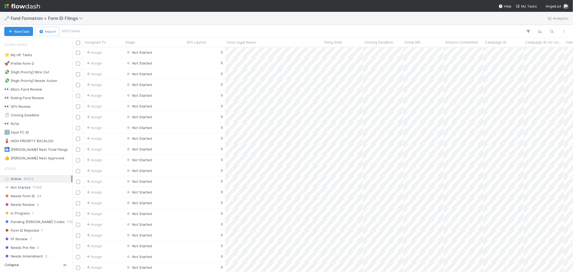
scroll to position [220, 496]
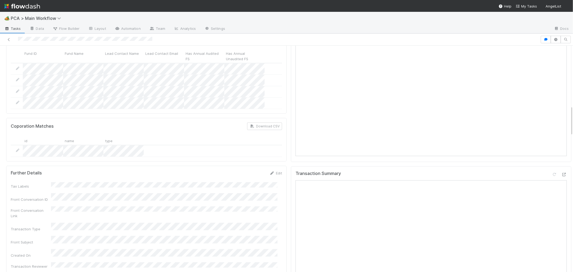
scroll to position [358, 0]
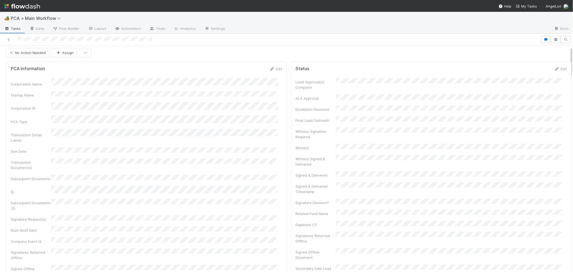
scroll to position [0, 0]
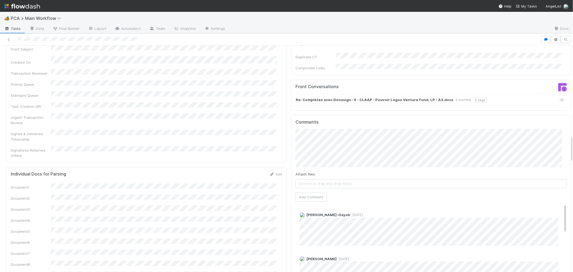
scroll to position [716, 0]
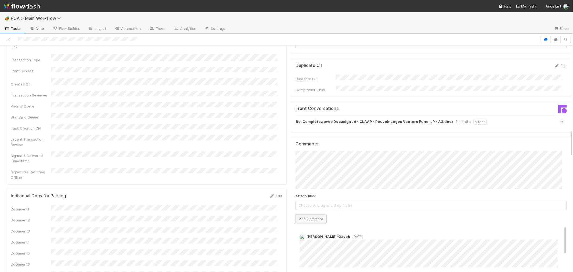
click at [302, 214] on button "Add Comment" at bounding box center [310, 218] width 31 height 9
click at [304, 240] on link "Edit" at bounding box center [307, 242] width 6 height 4
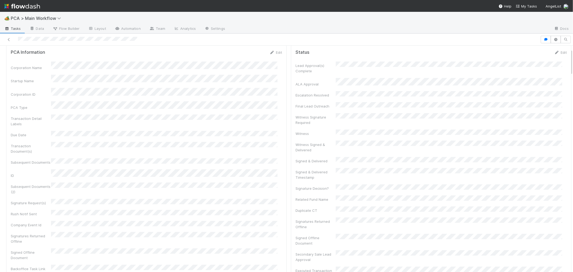
scroll to position [0, 0]
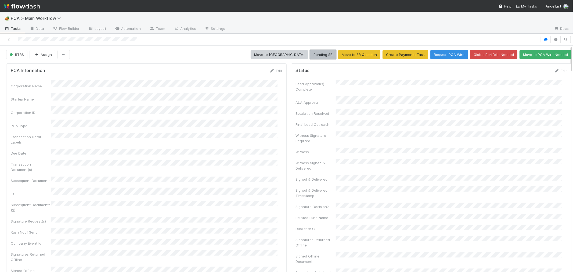
click at [320, 55] on button "Pending SR" at bounding box center [323, 54] width 26 height 9
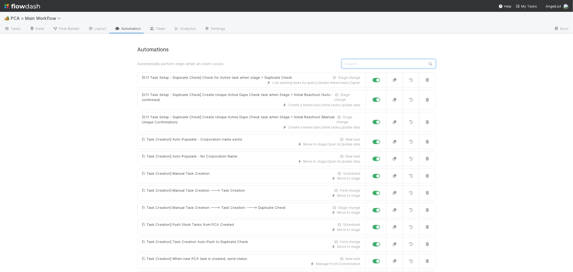
click at [359, 64] on input "text" at bounding box center [389, 63] width 94 height 9
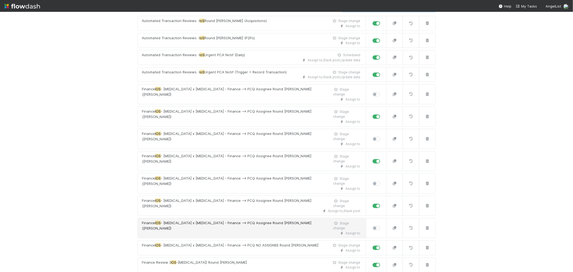
scroll to position [119, 0]
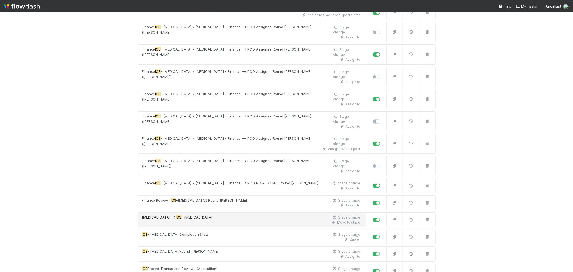
type input "ios"
click at [242, 220] on div "Move to stage" at bounding box center [251, 222] width 218 height 5
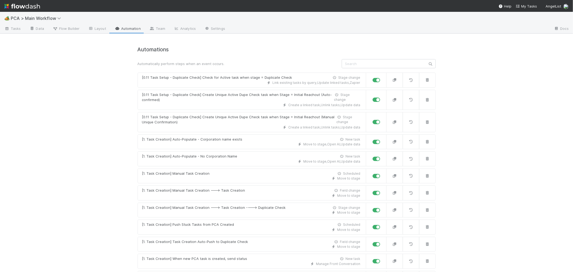
click at [352, 63] on input "text" at bounding box center [389, 63] width 94 height 9
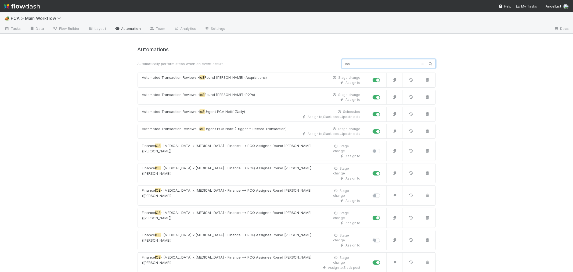
scroll to position [119, 0]
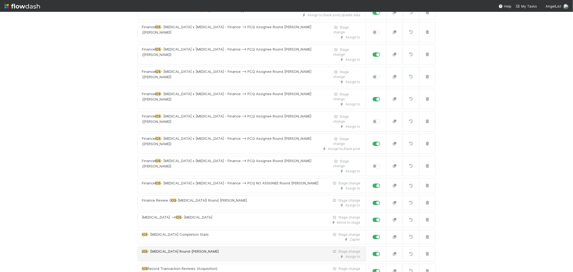
type input "ios"
click at [218, 249] on div "IOS - [MEDICAL_DATA] Round-[PERSON_NAME] Stage change" at bounding box center [251, 251] width 218 height 5
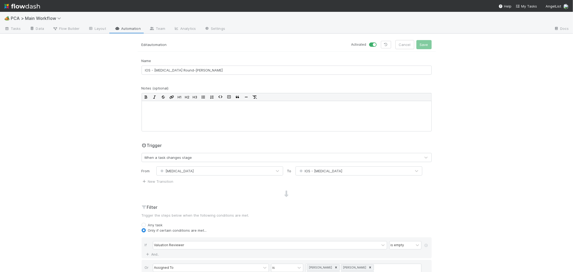
scroll to position [119, 0]
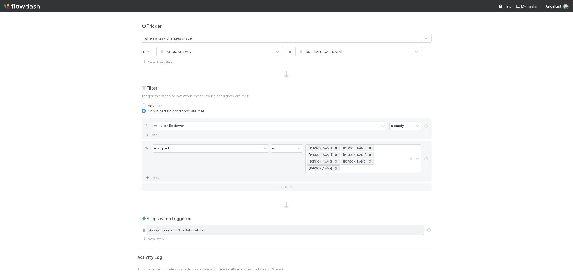
click at [204, 225] on div "Assign to one of 3 collaborators" at bounding box center [285, 230] width 277 height 10
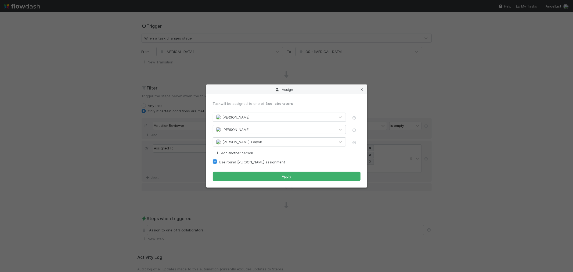
click at [361, 90] on icon at bounding box center [361, 89] width 5 height 3
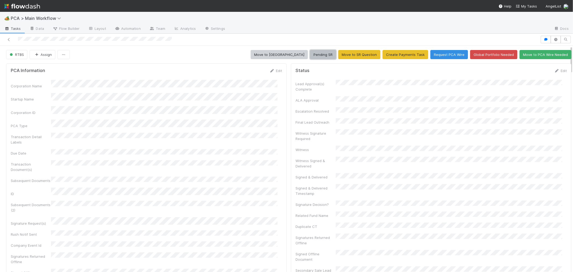
click at [326, 55] on button "Pending SR" at bounding box center [323, 54] width 26 height 9
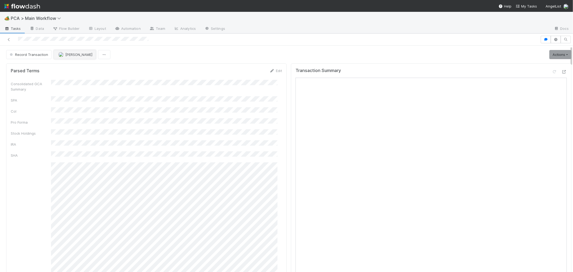
click at [71, 55] on span "[PERSON_NAME]" at bounding box center [78, 54] width 27 height 4
click at [77, 66] on div "[PERSON_NAME] you" at bounding box center [89, 68] width 76 height 10
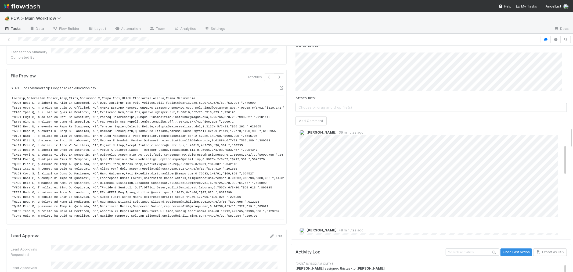
scroll to position [30, 0]
click at [408, 248] on div "Activity Log Undo Last Action Export as CSV" at bounding box center [430, 252] width 271 height 8
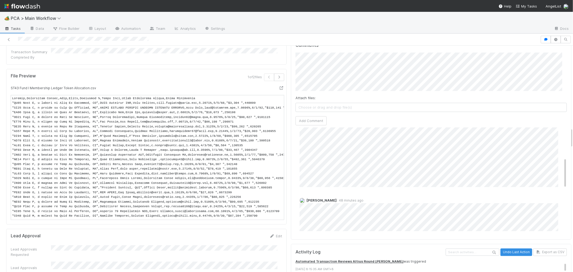
scroll to position [119, 0]
